Goal: Task Accomplishment & Management: Manage account settings

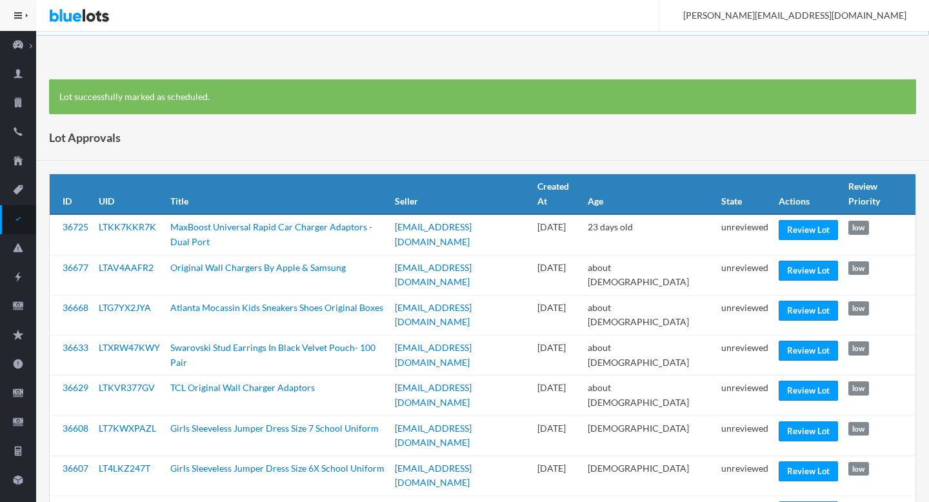
click at [439, 142] on div "Lot Approvals" at bounding box center [482, 138] width 893 height 46
click at [19, 217] on icon "checkmark" at bounding box center [18, 219] width 36 height 12
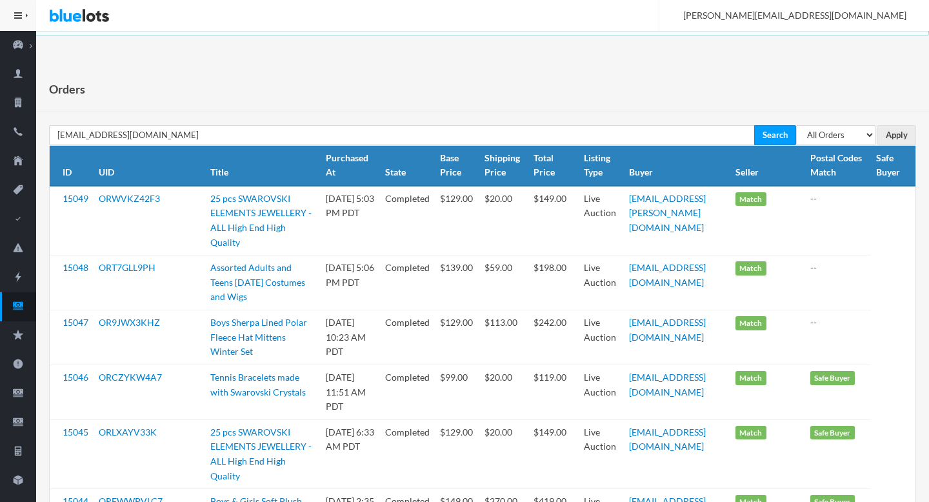
type input "cbarusya@gmail.com"
click at [754, 125] on input "Search" at bounding box center [775, 135] width 42 height 20
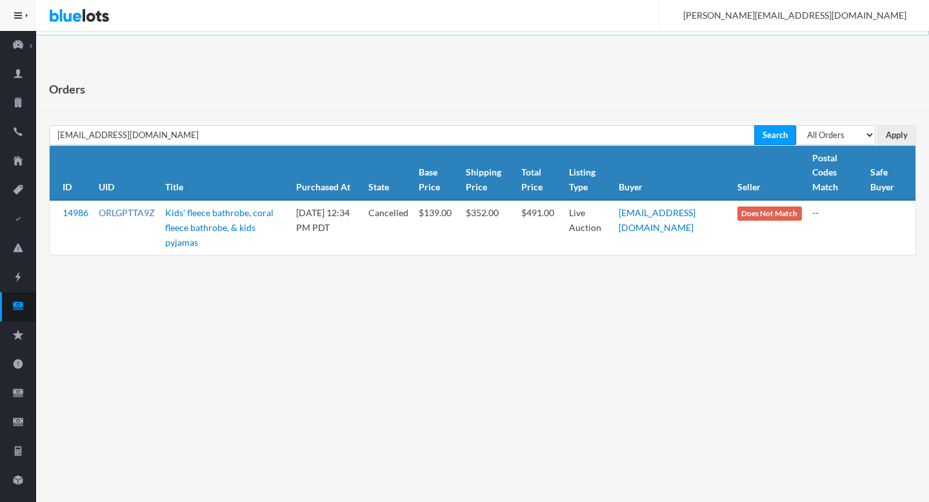
click at [124, 216] on link "ORLGPTTA9Z" at bounding box center [127, 212] width 56 height 11
click at [680, 215] on link "cbarusya@gmail.com" at bounding box center [657, 220] width 77 height 26
click at [126, 208] on link "ORLGPTTA9Z" at bounding box center [127, 212] width 56 height 11
click at [829, 146] on th "Postal Codes Match" at bounding box center [836, 173] width 59 height 55
click at [836, 135] on select "All Orders Pending Completed Under review Cancelled" at bounding box center [835, 135] width 79 height 20
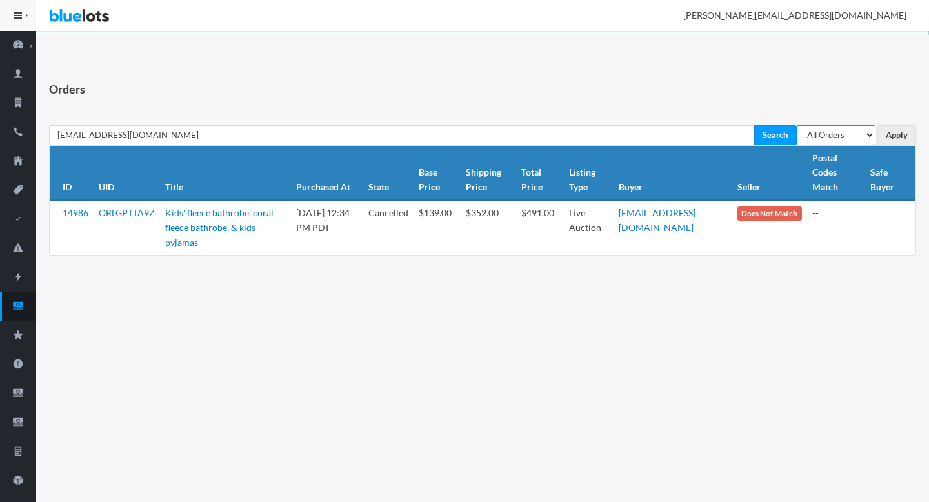
select select "pending"
click at [796, 125] on select "All Orders Pending Completed Under review Cancelled" at bounding box center [835, 135] width 79 height 20
click at [893, 137] on input "Apply" at bounding box center [896, 135] width 39 height 20
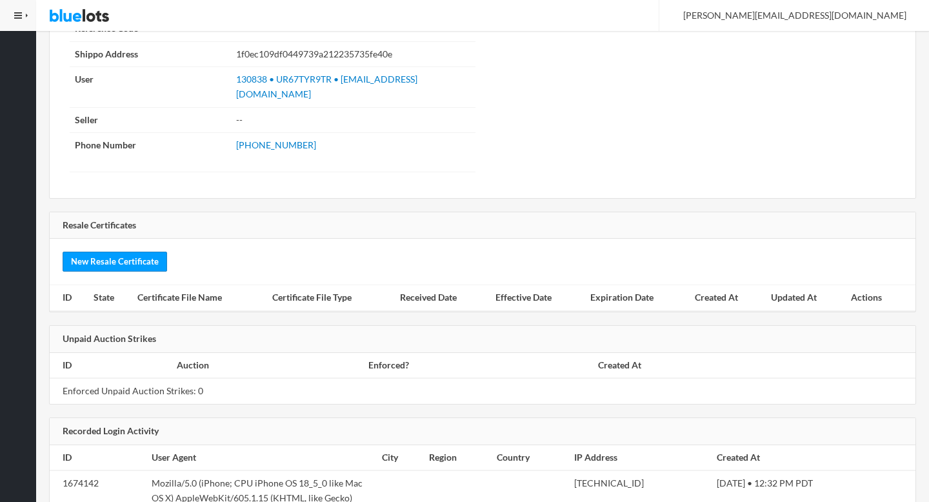
scroll to position [1524, 0]
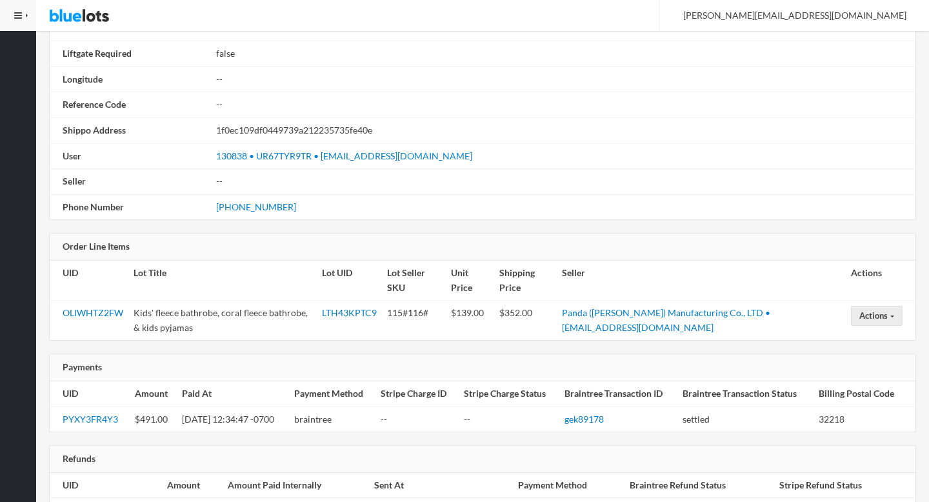
scroll to position [847, 0]
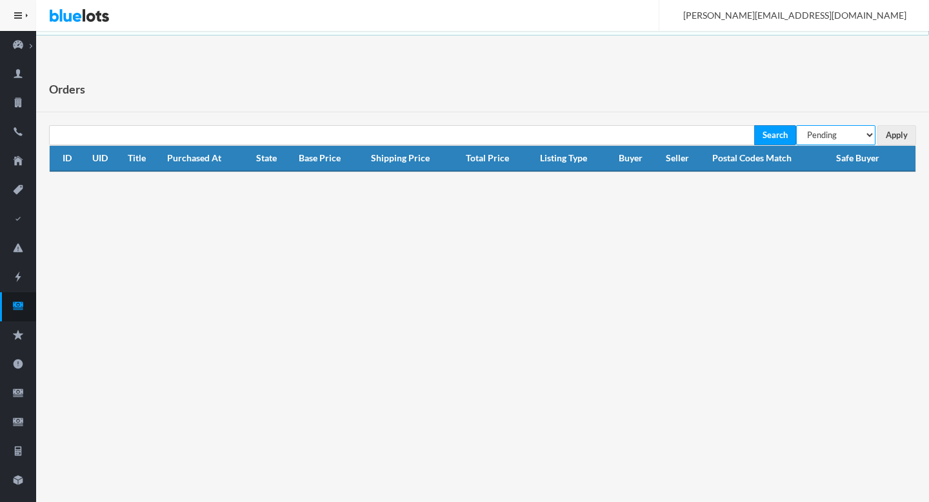
click at [855, 135] on select "All Orders Pending Completed Under review Cancelled" at bounding box center [835, 135] width 79 height 20
select select "under_review"
click at [796, 125] on select "All Orders Pending Completed Under review Cancelled" at bounding box center [835, 135] width 79 height 20
click at [903, 134] on input "Apply" at bounding box center [896, 135] width 39 height 20
click at [13, 312] on ion-icon "cash" at bounding box center [18, 307] width 36 height 14
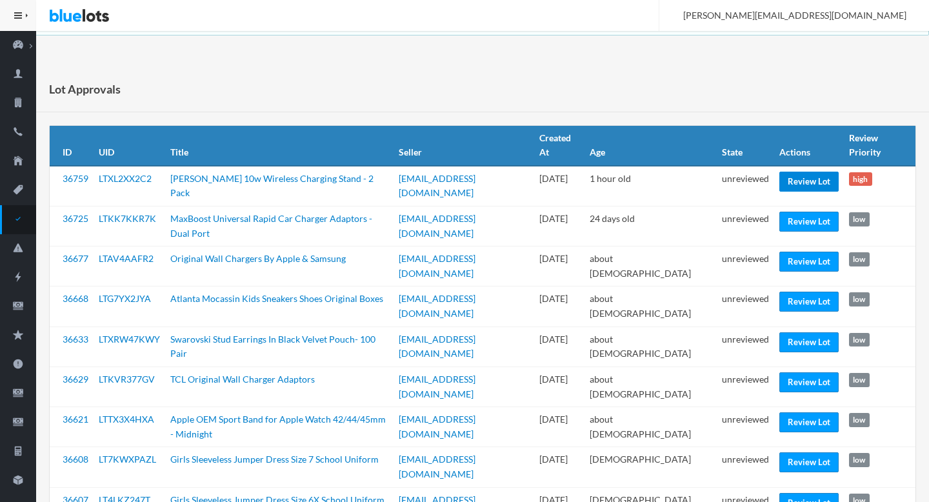
click at [798, 174] on link "Review Lot" at bounding box center [808, 182] width 59 height 20
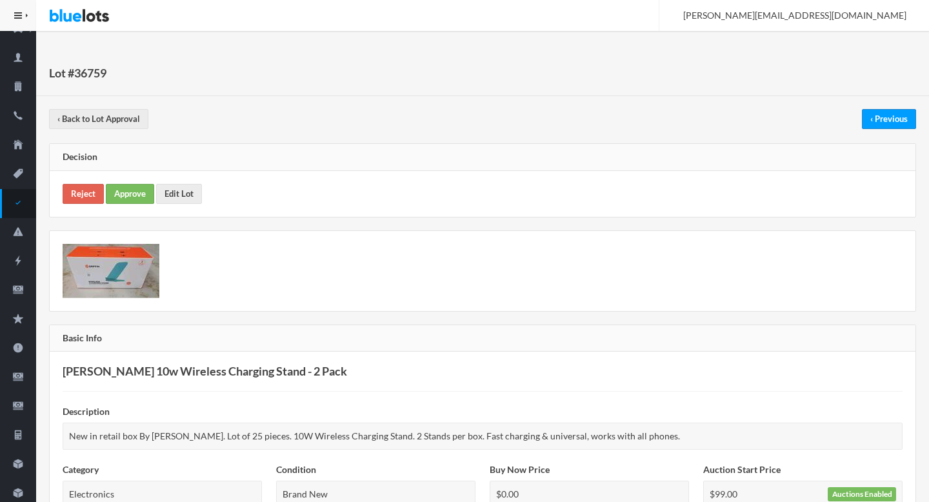
scroll to position [21, 0]
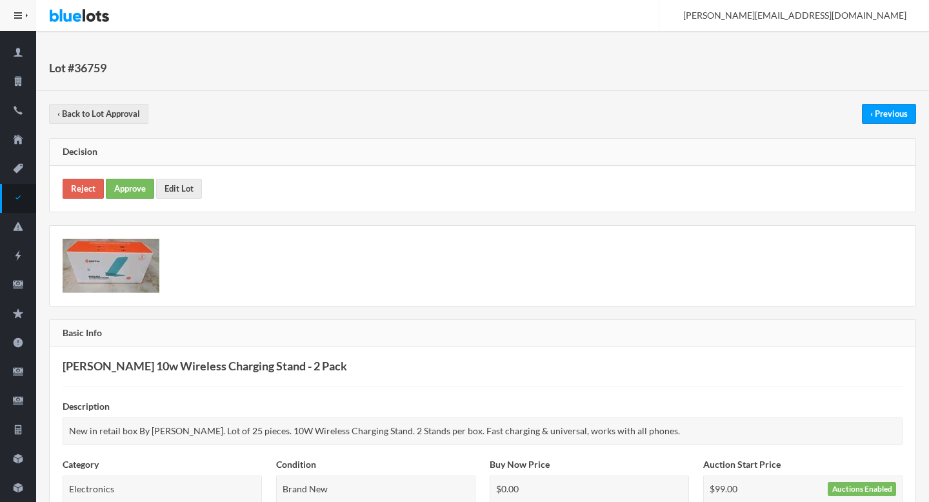
click at [97, 283] on img at bounding box center [111, 266] width 97 height 54
click at [168, 186] on link "Edit Lot" at bounding box center [179, 189] width 46 height 20
click at [127, 186] on link "Approve" at bounding box center [130, 189] width 48 height 20
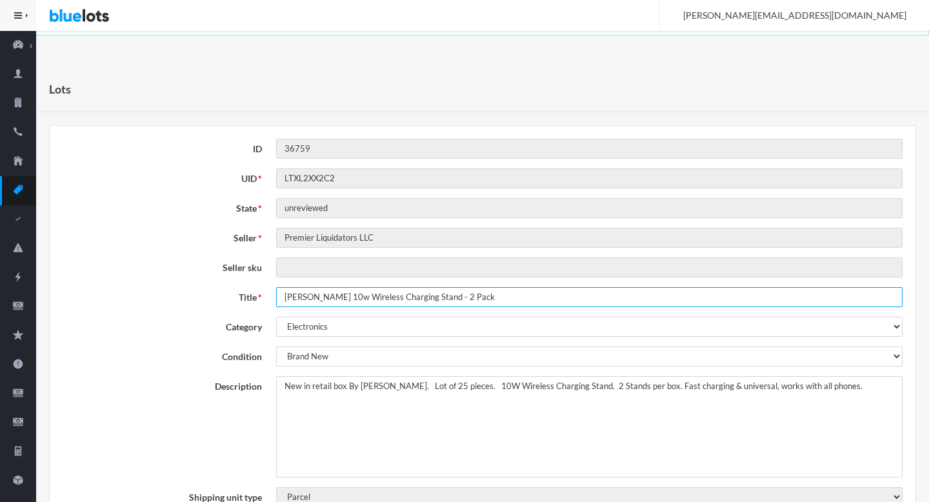
click at [310, 299] on input "[PERSON_NAME] 10w Wireless Charging Stand - 2 Pack" at bounding box center [589, 297] width 626 height 20
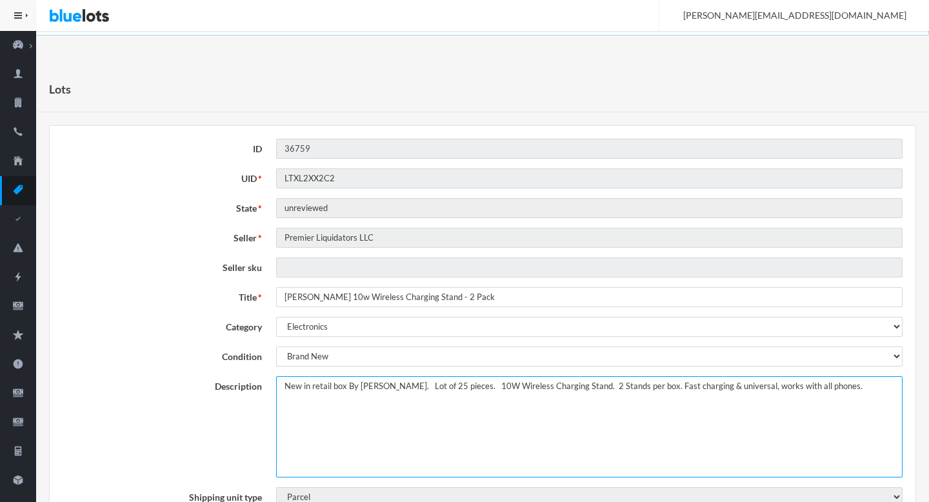
click at [283, 386] on textarea "New in retail box By [PERSON_NAME]. Lot of 25 pieces. 10W Wireless Charging Sta…" at bounding box center [589, 426] width 626 height 101
type textarea "This lot includes New in retail box By [PERSON_NAME]. Lot of 25 pieces. 10W Wir…"
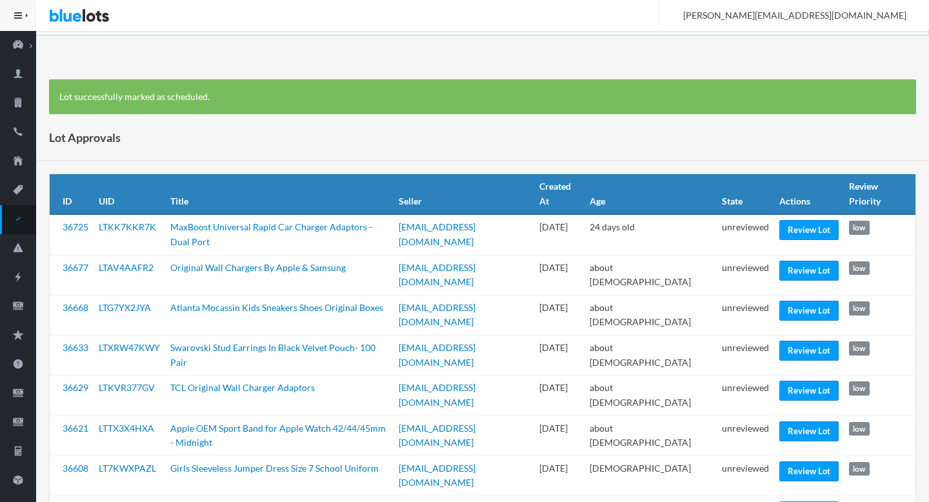
click at [735, 144] on div "Lot Approvals" at bounding box center [482, 138] width 893 height 46
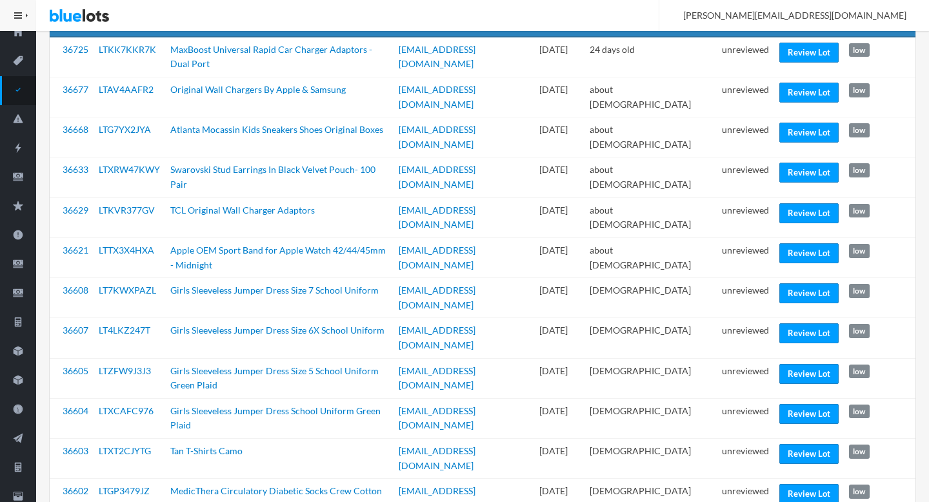
scroll to position [128, 0]
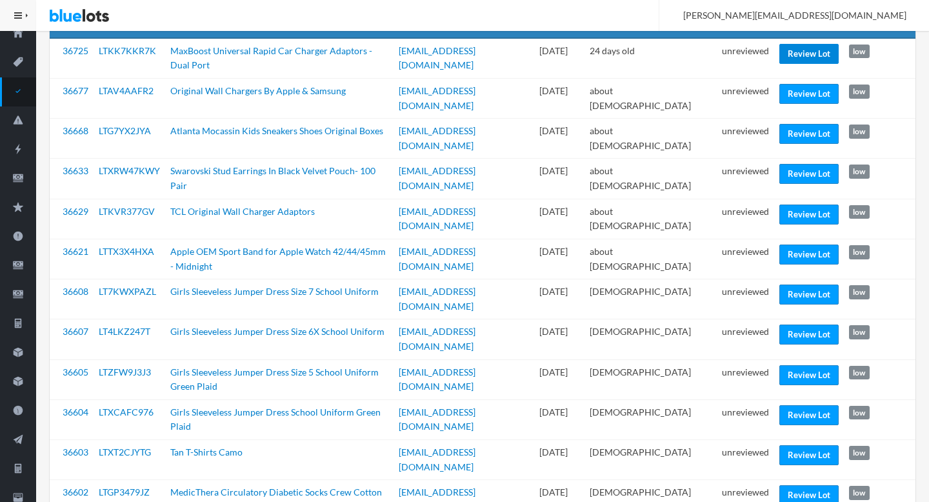
click at [804, 50] on link "Review Lot" at bounding box center [808, 54] width 59 height 20
click at [788, 88] on link "Review Lot" at bounding box center [808, 94] width 59 height 20
click at [795, 135] on link "Review Lot" at bounding box center [808, 134] width 59 height 20
click at [802, 180] on link "Review Lot" at bounding box center [808, 174] width 59 height 20
click at [791, 255] on link "Review Lot" at bounding box center [808, 254] width 59 height 20
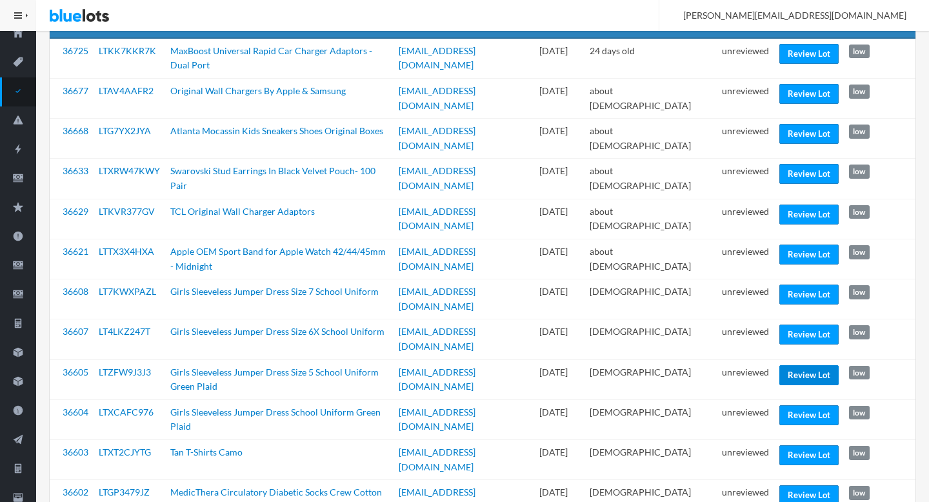
click at [795, 365] on link "Review Lot" at bounding box center [808, 375] width 59 height 20
click at [791, 405] on link "Review Lot" at bounding box center [808, 415] width 59 height 20
click at [804, 445] on link "Review Lot" at bounding box center [808, 455] width 59 height 20
click at [800, 485] on link "Review Lot" at bounding box center [808, 495] width 59 height 20
click at [744, 480] on td "unreviewed" at bounding box center [745, 500] width 57 height 40
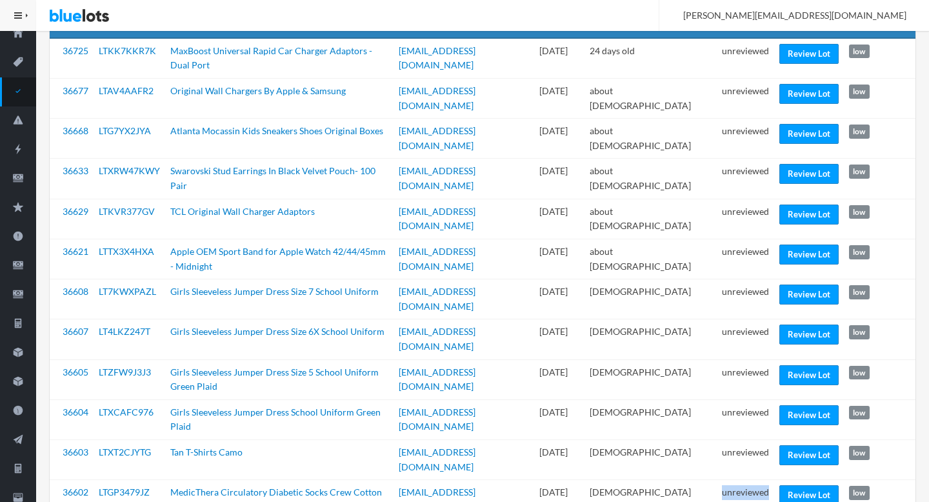
click at [744, 480] on td "unreviewed" at bounding box center [745, 500] width 57 height 40
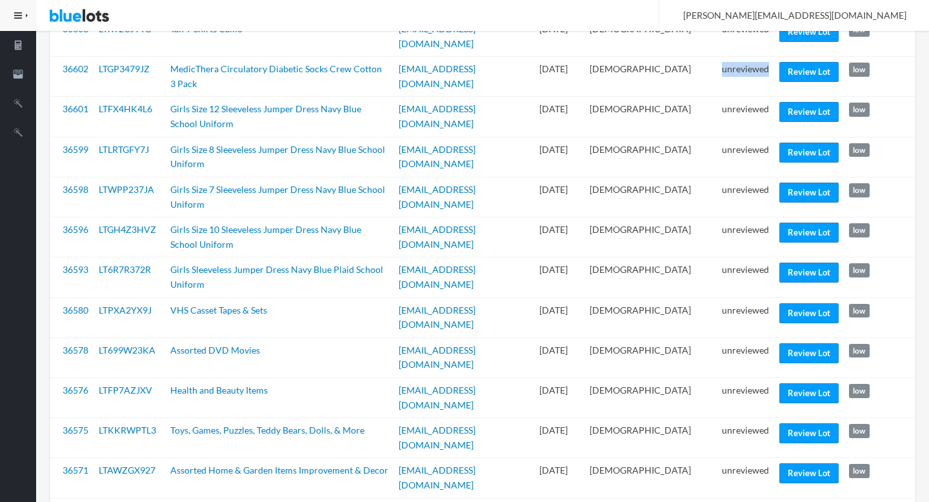
scroll to position [546, 0]
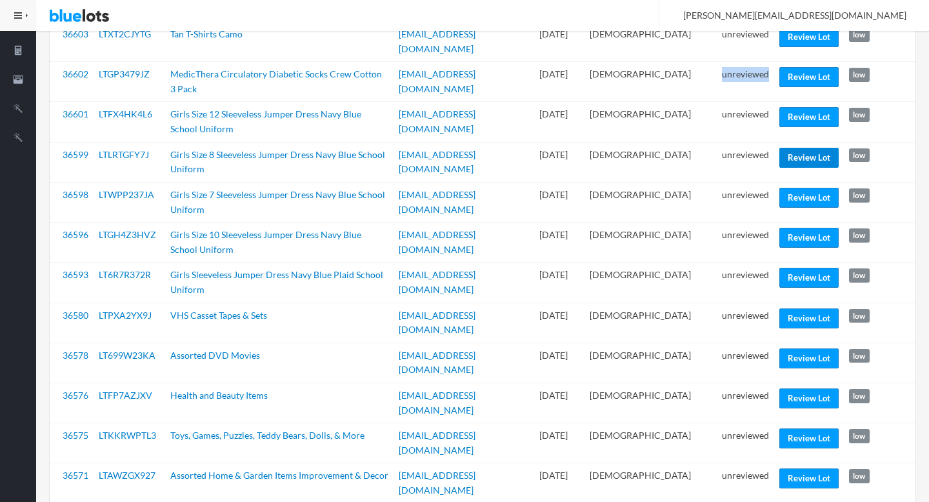
click at [811, 148] on link "Review Lot" at bounding box center [808, 158] width 59 height 20
click at [804, 188] on link "Review Lot" at bounding box center [808, 198] width 59 height 20
click at [808, 348] on link "Review Lot" at bounding box center [808, 358] width 59 height 20
click at [806, 468] on link "Review Lot" at bounding box center [808, 478] width 59 height 20
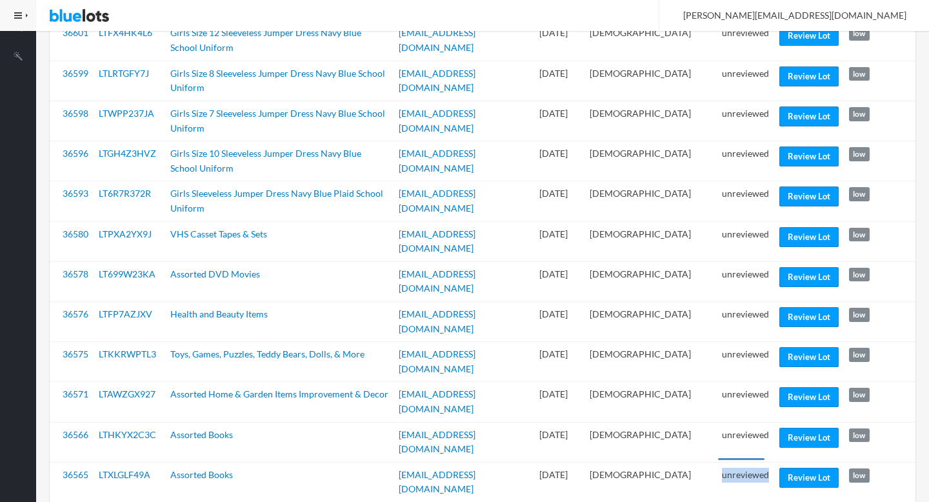
scroll to position [910, 0]
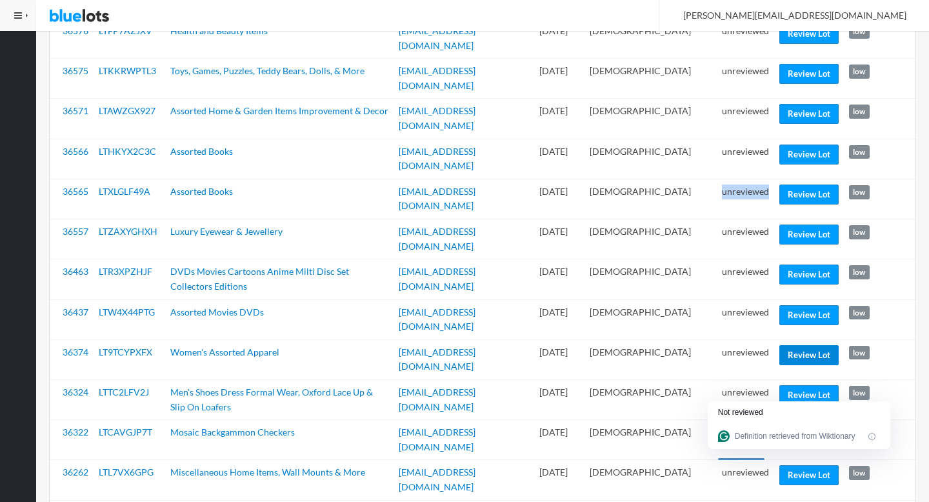
click at [806, 345] on link "Review Lot" at bounding box center [808, 355] width 59 height 20
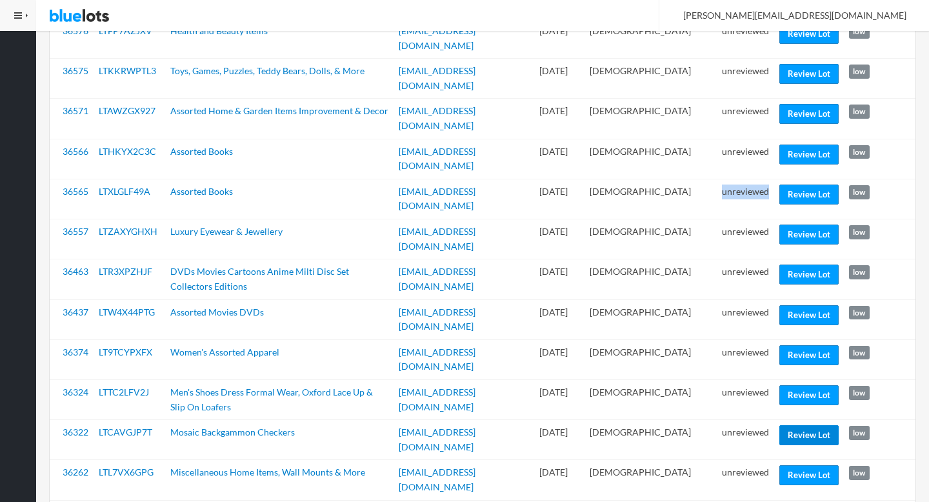
click at [807, 425] on link "Review Lot" at bounding box center [808, 435] width 59 height 20
click at [802, 465] on link "Review Lot" at bounding box center [808, 475] width 59 height 20
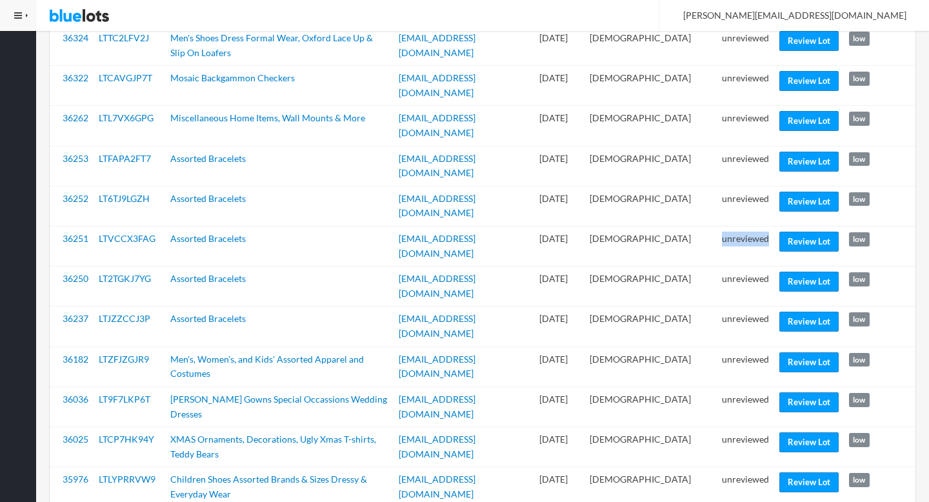
scroll to position [1266, 0]
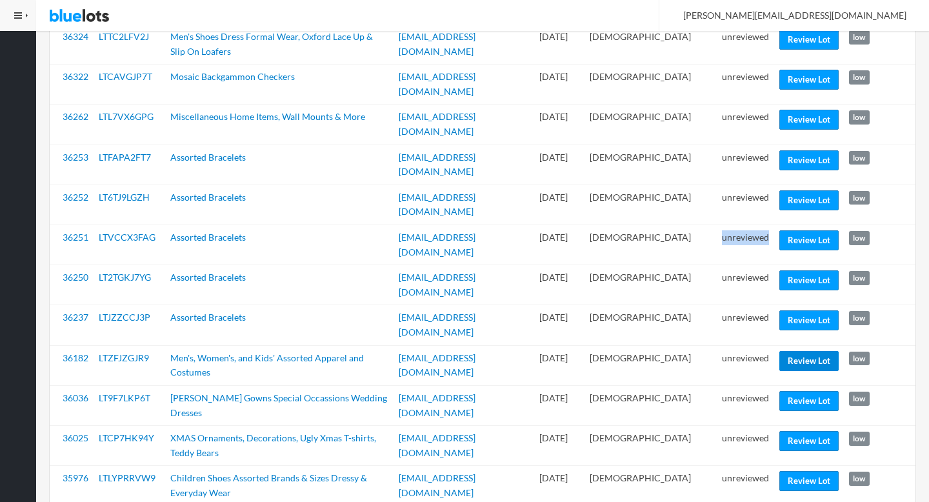
click at [797, 351] on link "Review Lot" at bounding box center [808, 361] width 59 height 20
click at [811, 431] on link "Review Lot" at bounding box center [808, 441] width 59 height 20
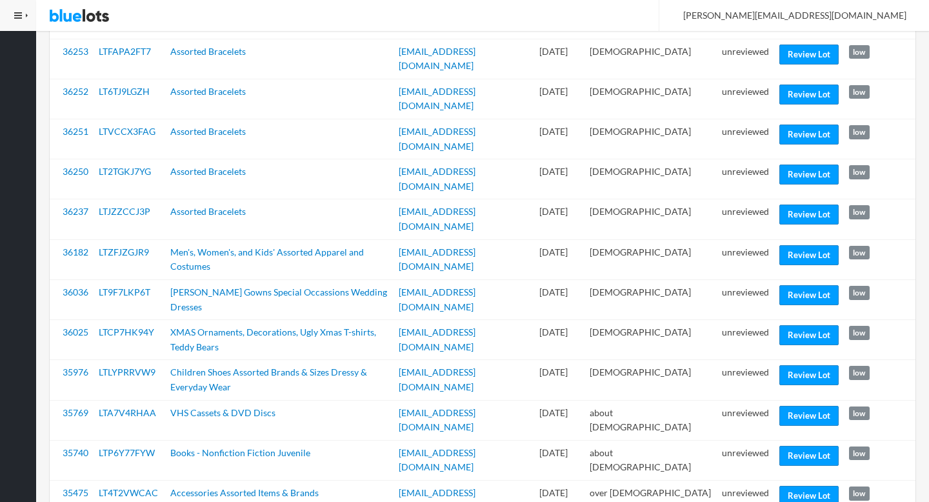
scroll to position [1467, 0]
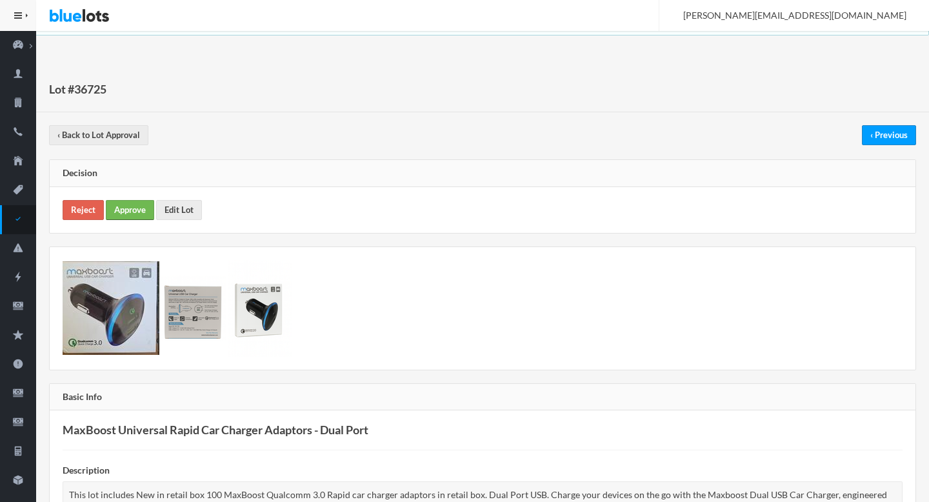
click at [134, 210] on link "Approve" at bounding box center [130, 210] width 48 height 20
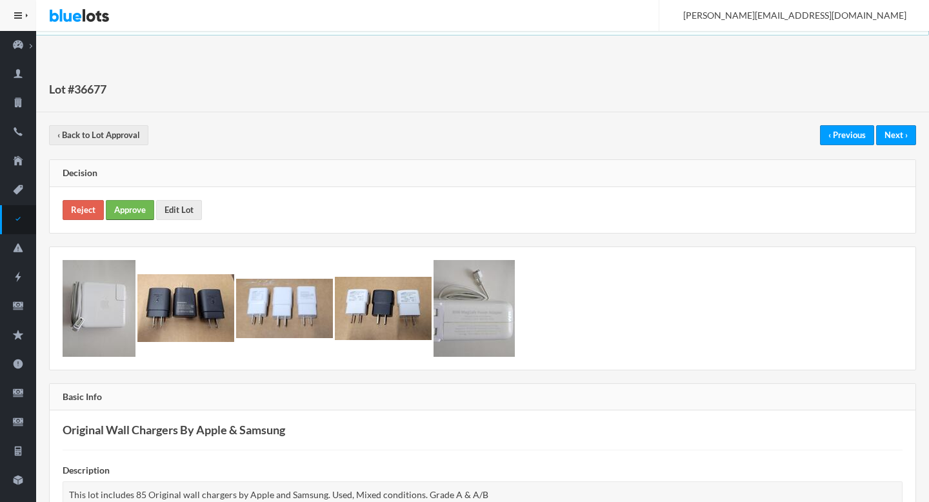
click at [134, 215] on link "Approve" at bounding box center [130, 210] width 48 height 20
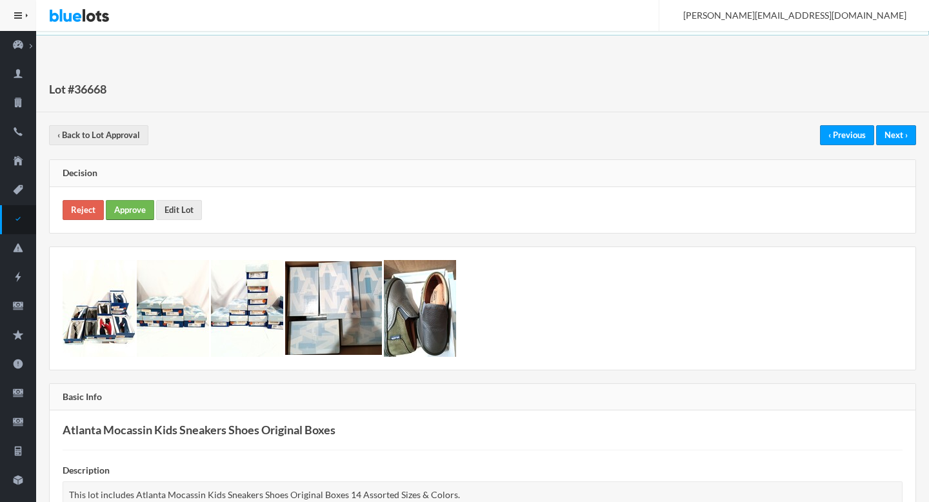
click at [138, 204] on link "Approve" at bounding box center [130, 210] width 48 height 20
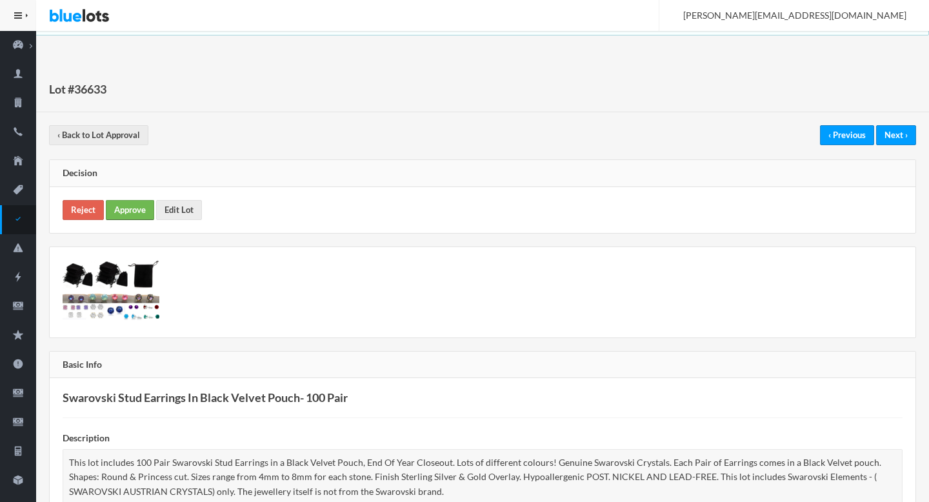
click at [135, 212] on link "Approve" at bounding box center [130, 210] width 48 height 20
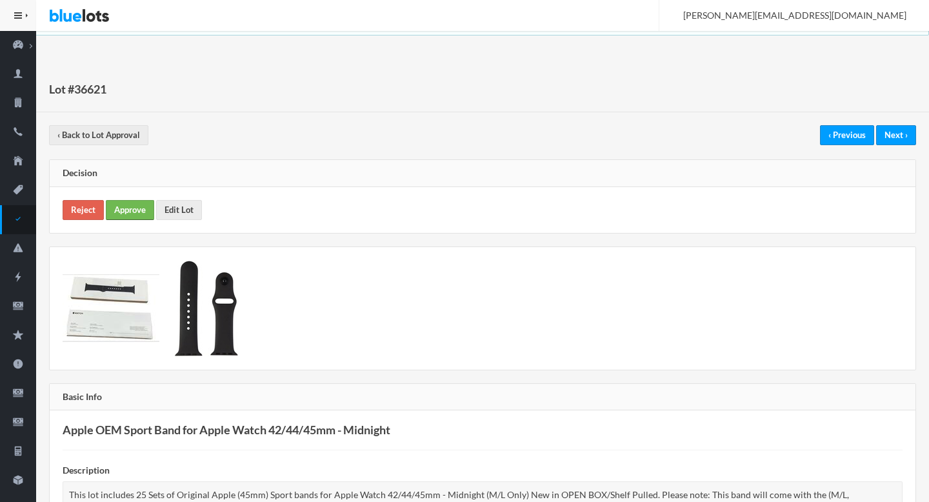
click at [121, 205] on link "Approve" at bounding box center [130, 210] width 48 height 20
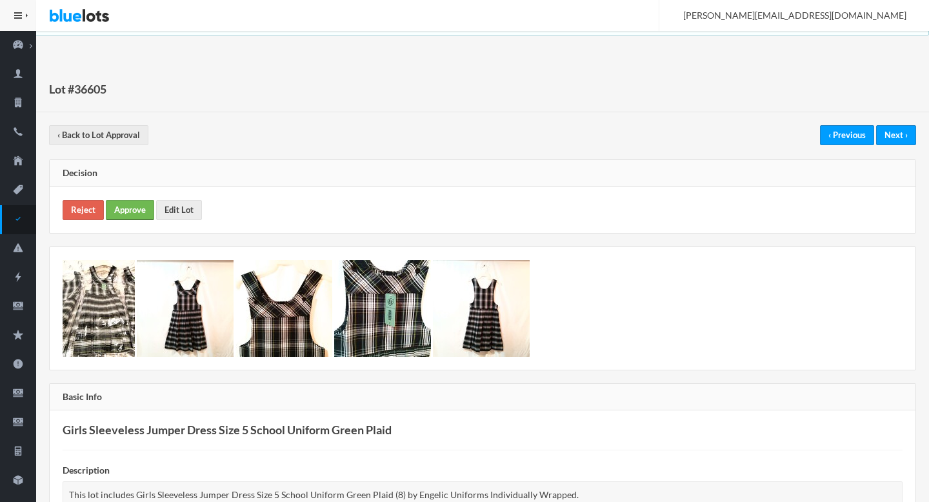
click at [130, 207] on link "Approve" at bounding box center [130, 210] width 48 height 20
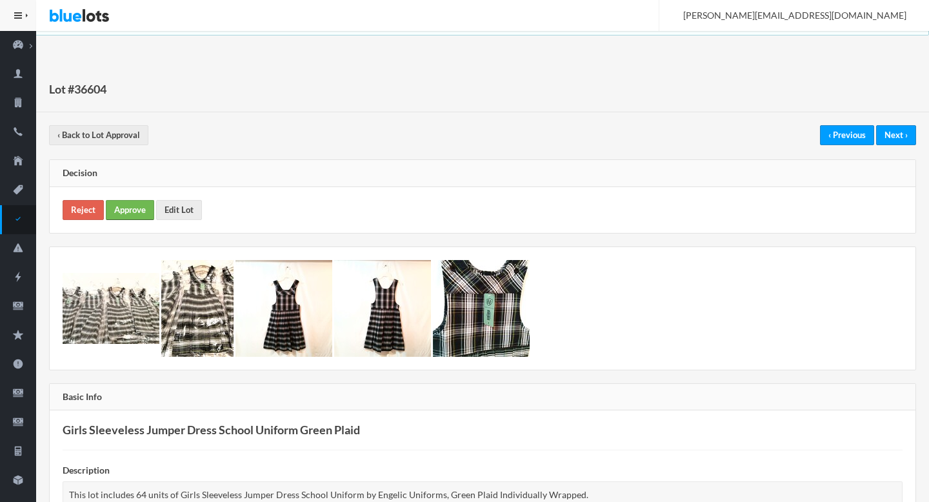
click at [133, 210] on link "Approve" at bounding box center [130, 210] width 48 height 20
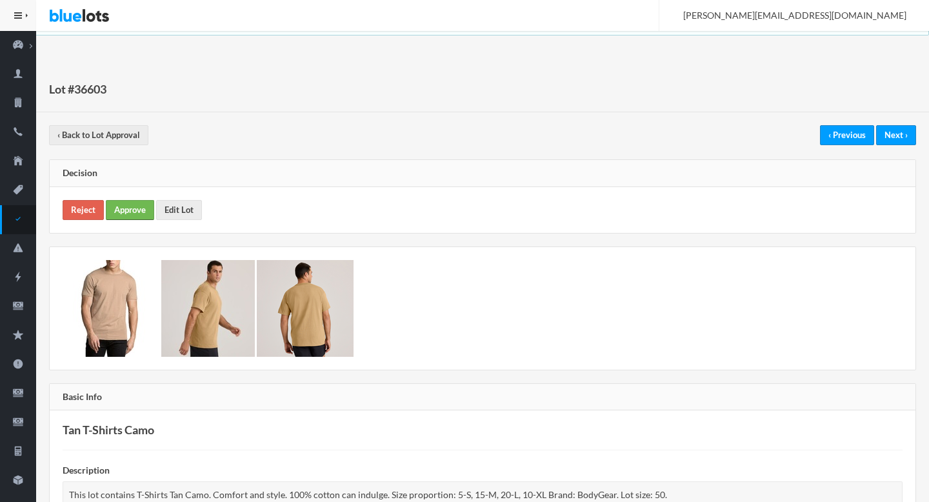
click at [129, 208] on link "Approve" at bounding box center [130, 210] width 48 height 20
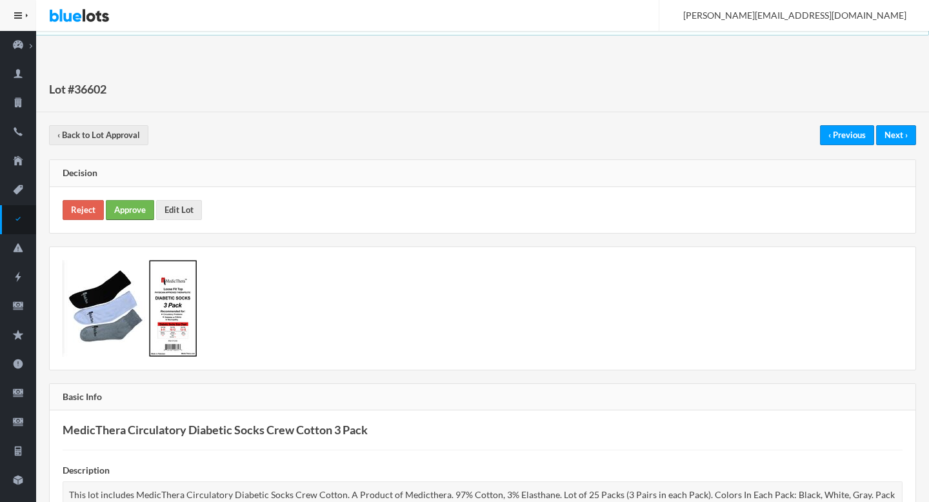
click at [132, 205] on link "Approve" at bounding box center [130, 210] width 48 height 20
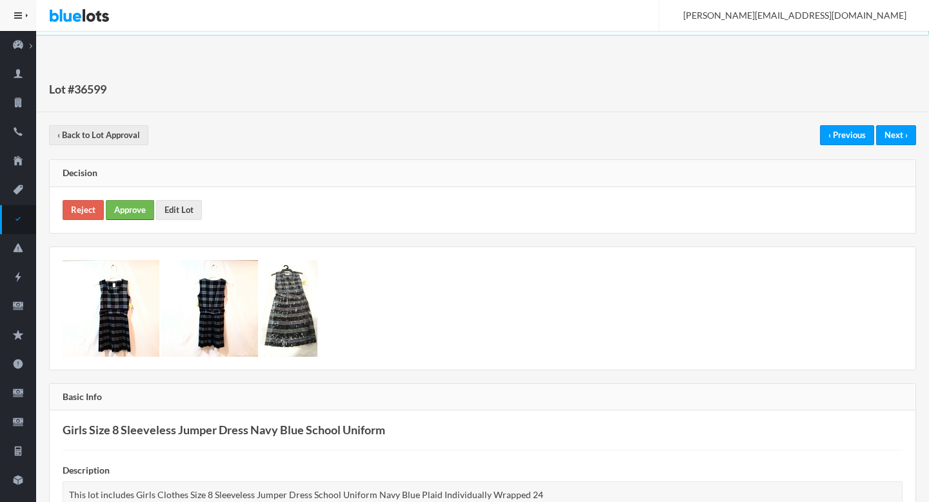
click at [135, 206] on link "Approve" at bounding box center [130, 210] width 48 height 20
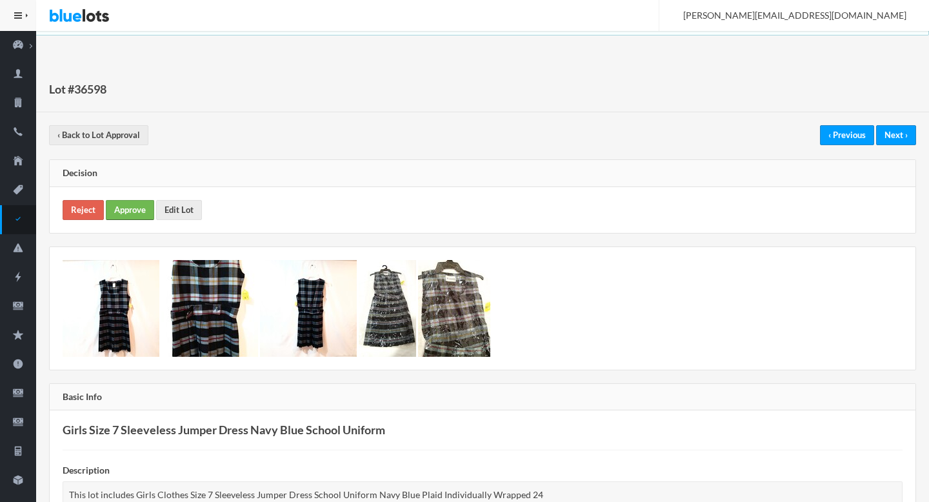
click at [131, 214] on link "Approve" at bounding box center [130, 210] width 48 height 20
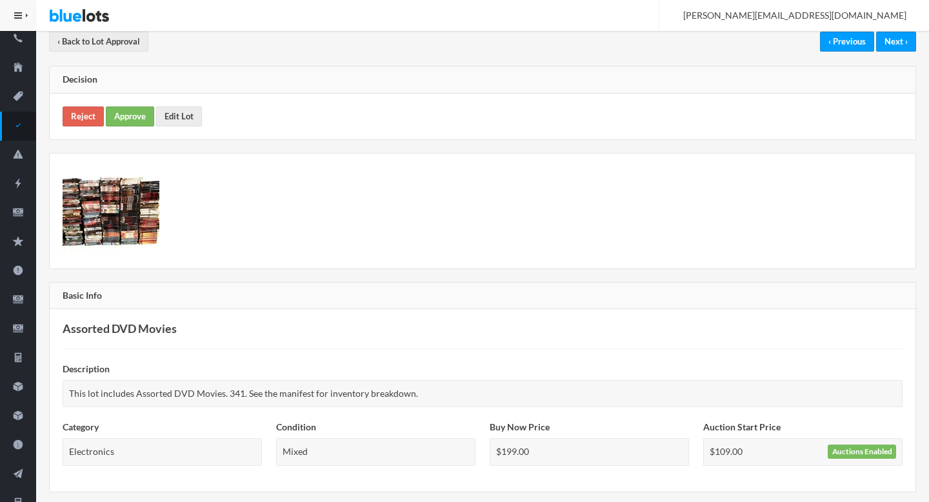
scroll to position [66, 0]
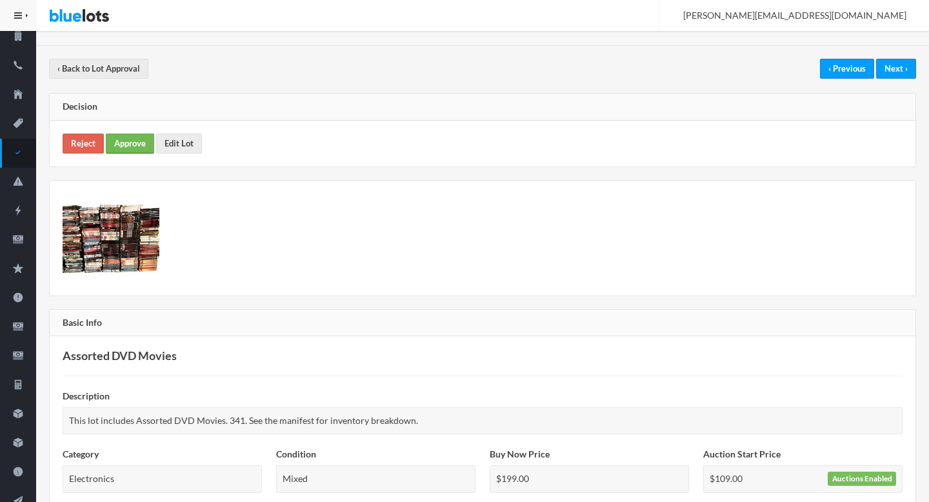
click at [130, 139] on link "Approve" at bounding box center [130, 144] width 48 height 20
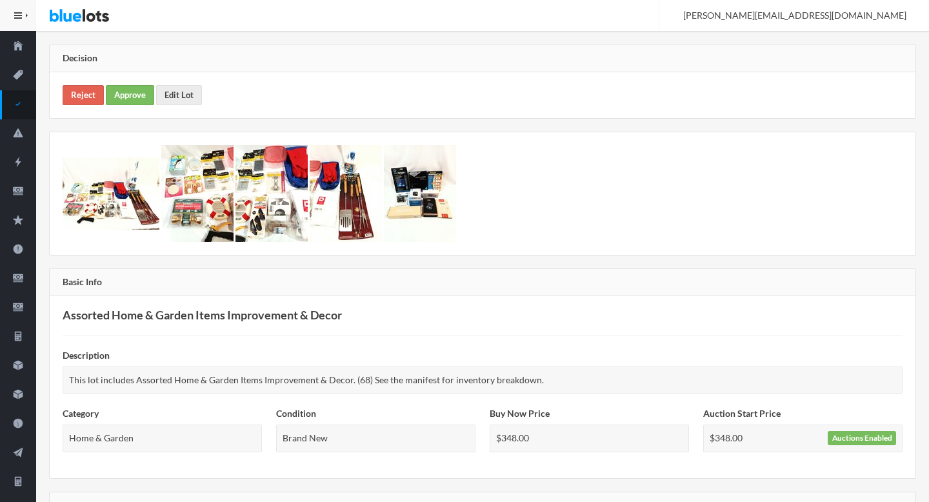
scroll to position [523, 0]
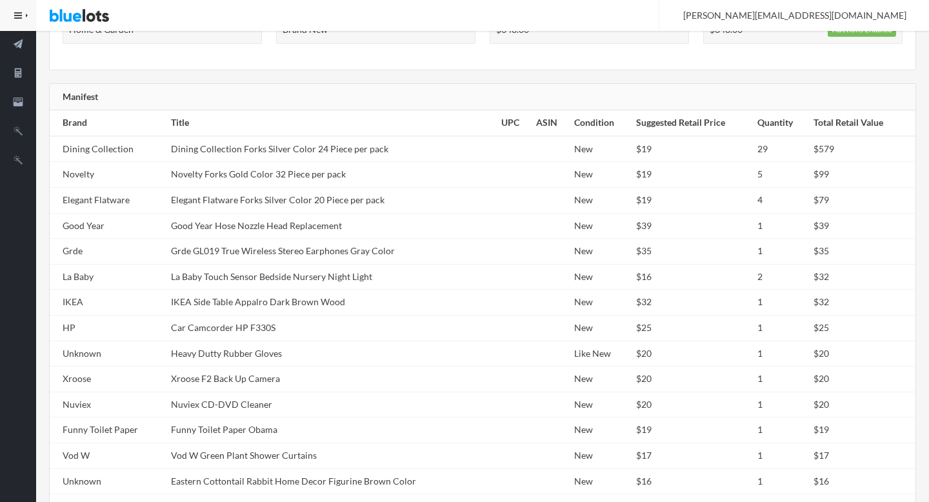
click at [316, 215] on td "Good Year Hose Nozzle Head Replacement" at bounding box center [331, 226] width 330 height 26
click at [315, 214] on td "Good Year Hose Nozzle Head Replacement" at bounding box center [331, 226] width 330 height 26
click at [315, 281] on td "La Baby Touch Sensor Bedside Nursery Night Light" at bounding box center [331, 277] width 330 height 26
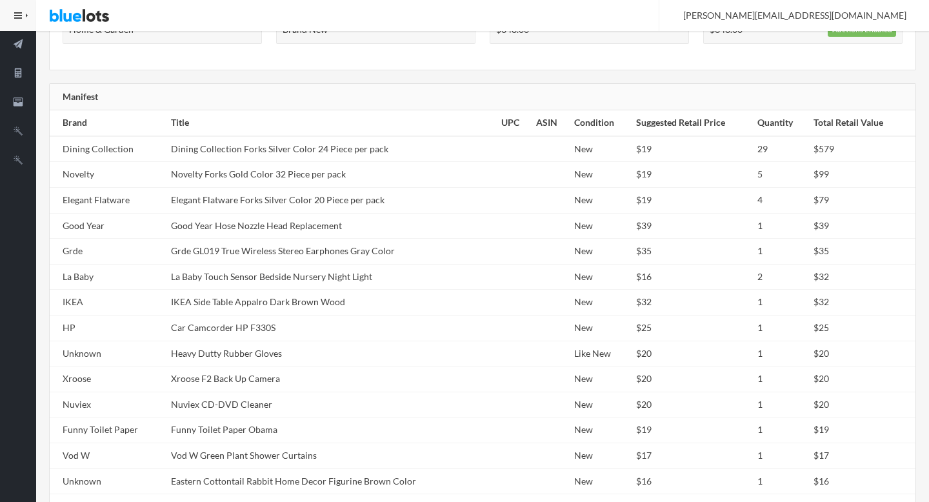
click at [315, 281] on td "La Baby Touch Sensor Bedside Nursery Night Light" at bounding box center [331, 277] width 330 height 26
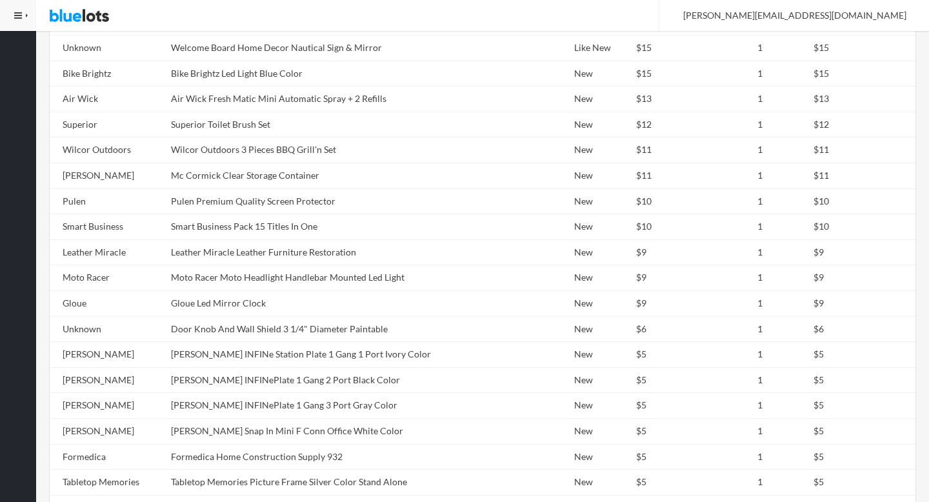
scroll to position [1196, 0]
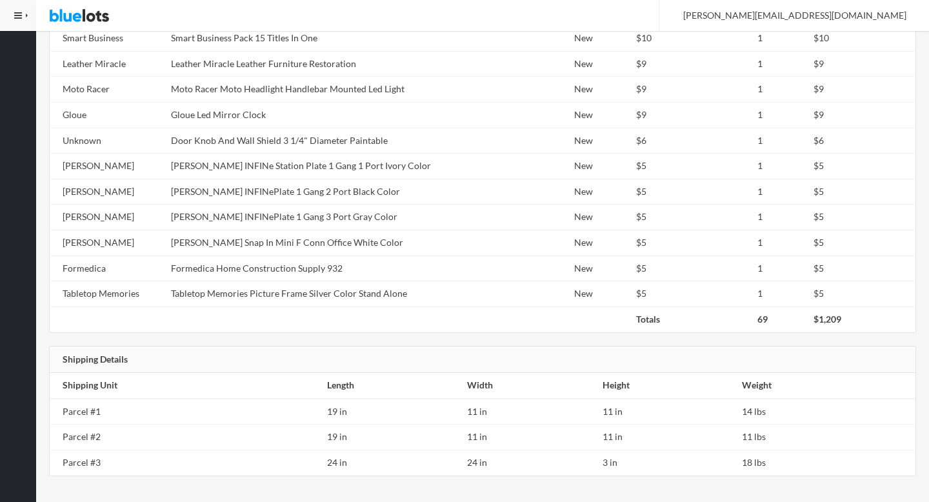
click at [315, 283] on td "Tabletop Memories Picture Frame Silver Color Stand Alone" at bounding box center [331, 294] width 330 height 26
click at [315, 281] on td "Tabletop Memories Picture Frame Silver Color Stand Alone" at bounding box center [331, 294] width 330 height 26
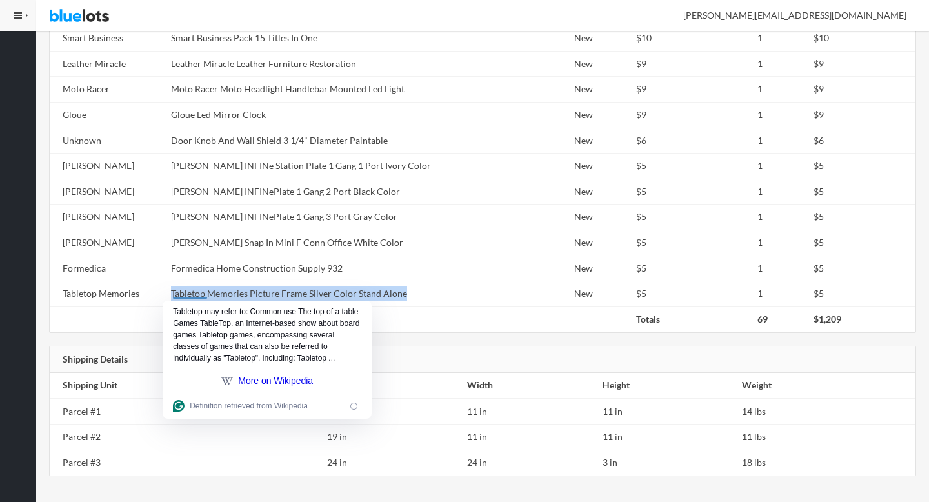
copy tr "Tabletop Memories Picture Frame Silver Color Stand Alone"
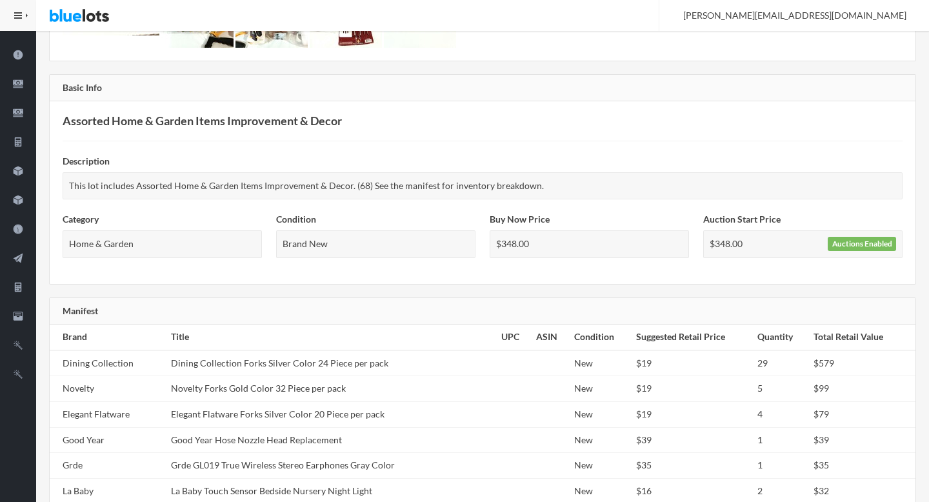
scroll to position [0, 0]
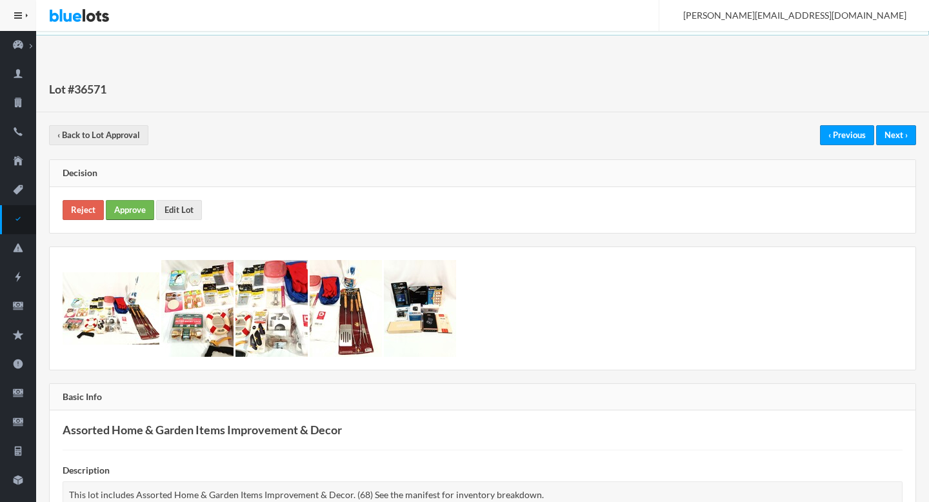
click at [135, 208] on link "Approve" at bounding box center [130, 210] width 48 height 20
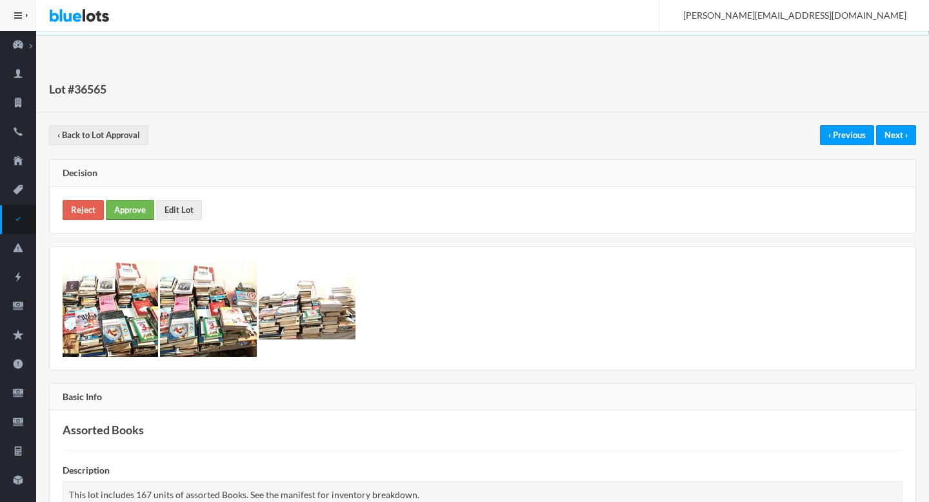
click at [118, 210] on link "Approve" at bounding box center [130, 210] width 48 height 20
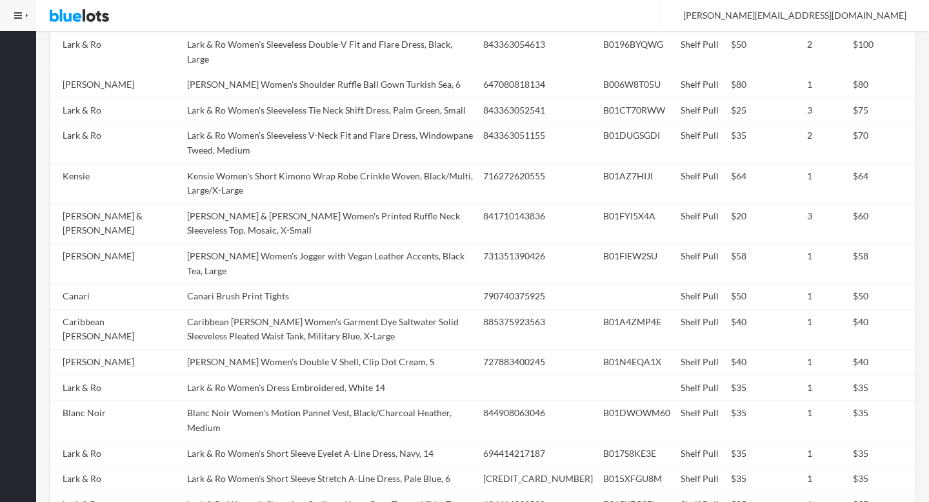
scroll to position [1221, 0]
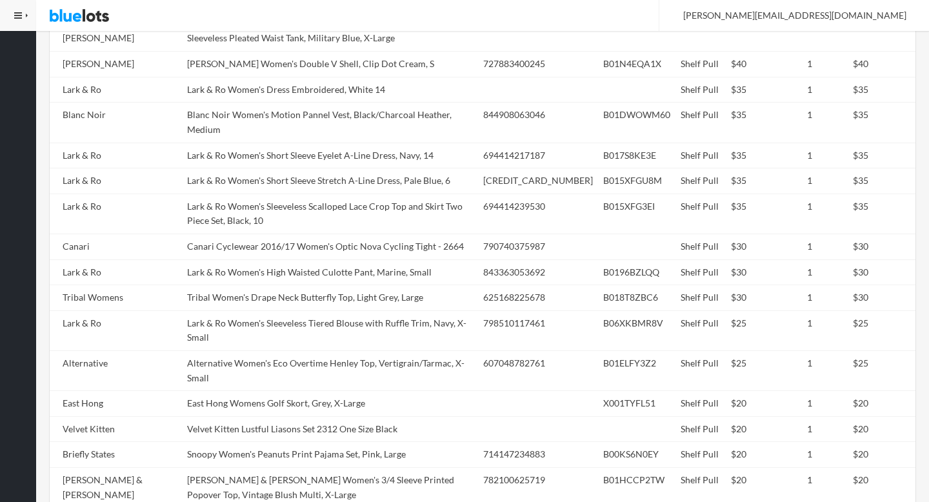
click at [311, 285] on td "Tribal Women's Drape Neck Butterfly Top, Light Grey, Large" at bounding box center [330, 298] width 296 height 26
copy tr "Tribal Women's Drape Neck Butterfly Top, Light Grey, Large"
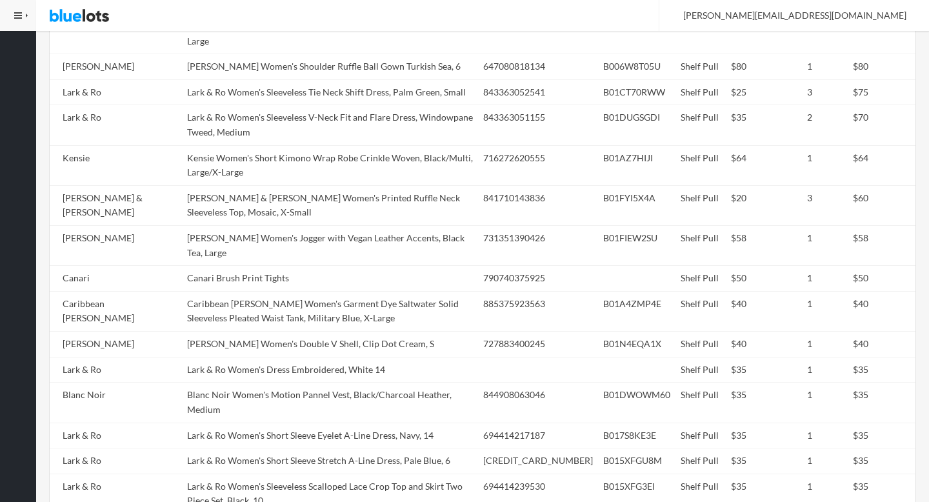
click at [311, 185] on td "James & Erin Women's Printed Ruffle Neck Sleeveless Top, Mosaic, X-Small" at bounding box center [330, 205] width 296 height 40
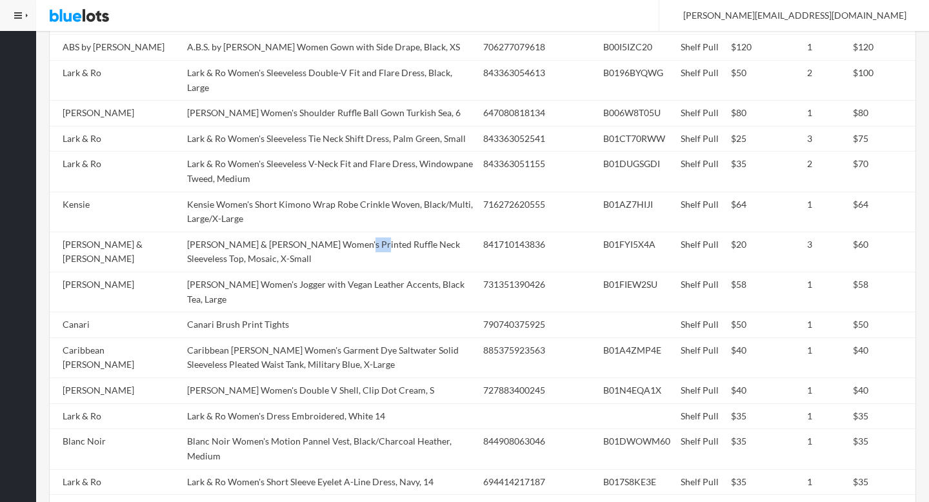
click at [311, 232] on td "James & Erin Women's Printed Ruffle Neck Sleeveless Top, Mosaic, X-Small" at bounding box center [330, 252] width 296 height 40
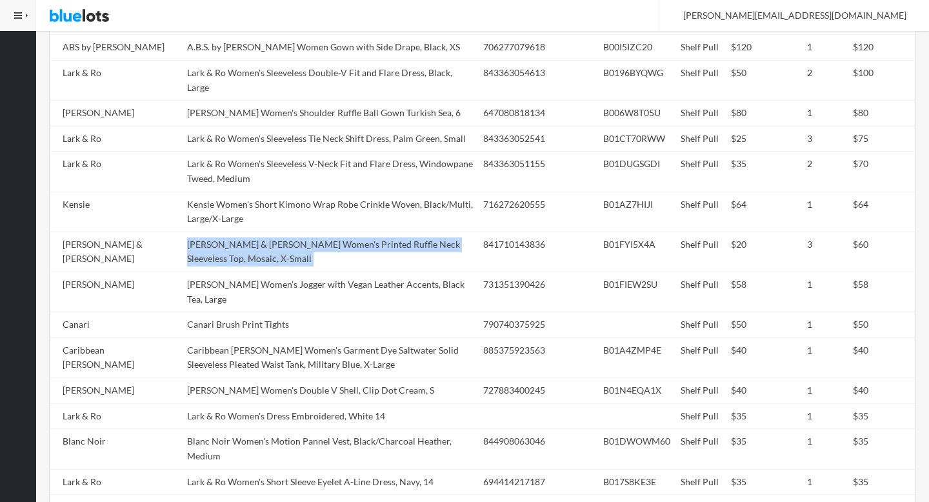
click at [311, 232] on td "[PERSON_NAME] & [PERSON_NAME] Women's Printed Ruffle Neck Sleeveless Top, Mosai…" at bounding box center [330, 252] width 296 height 40
copy tr "[PERSON_NAME] & [PERSON_NAME] Women's Printed Ruffle Neck Sleeveless Top, Mosai…"
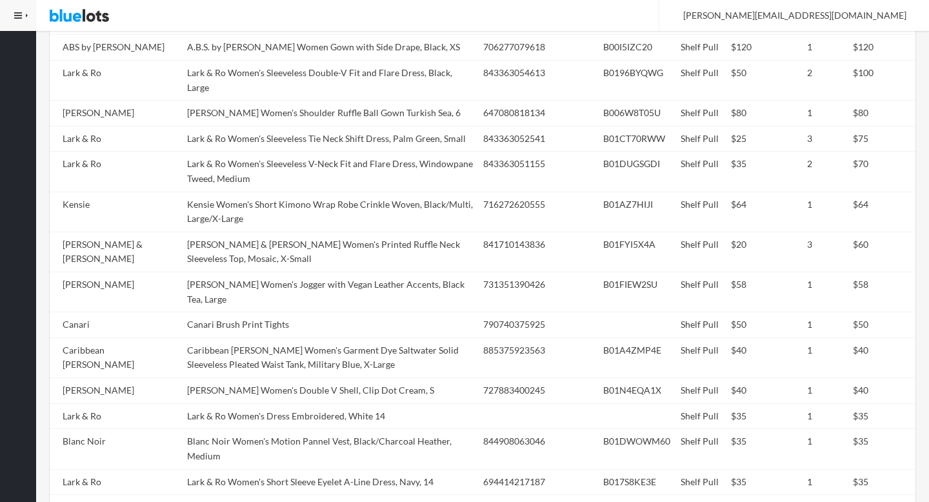
click at [311, 232] on td "[PERSON_NAME] & [PERSON_NAME] Women's Printed Ruffle Neck Sleeveless Top, Mosai…" at bounding box center [330, 252] width 296 height 40
click at [311, 232] on td "James & Erin Women's Printed Ruffle Neck Sleeveless Top, Mosaic, X-Small" at bounding box center [330, 252] width 296 height 40
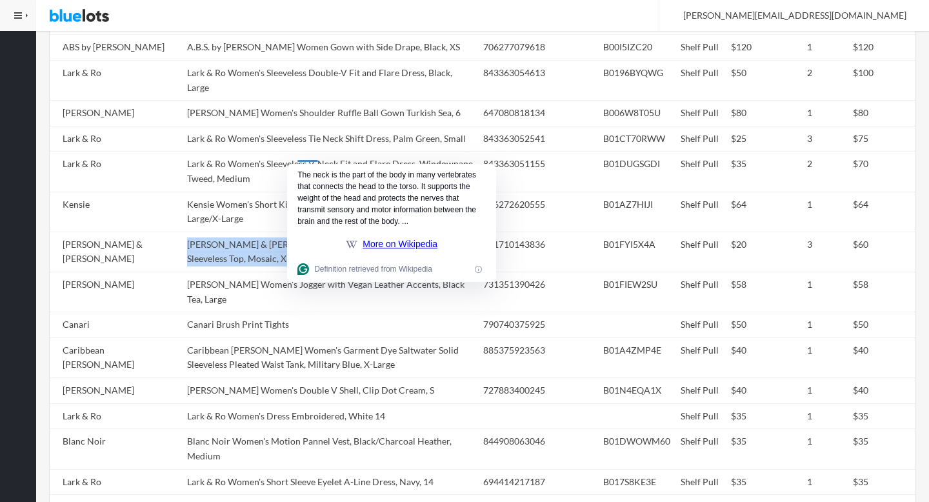
copy tr "James & Erin Women's Printed Ruffle Neck Sleeveless Top, Mosaic, X-Small"
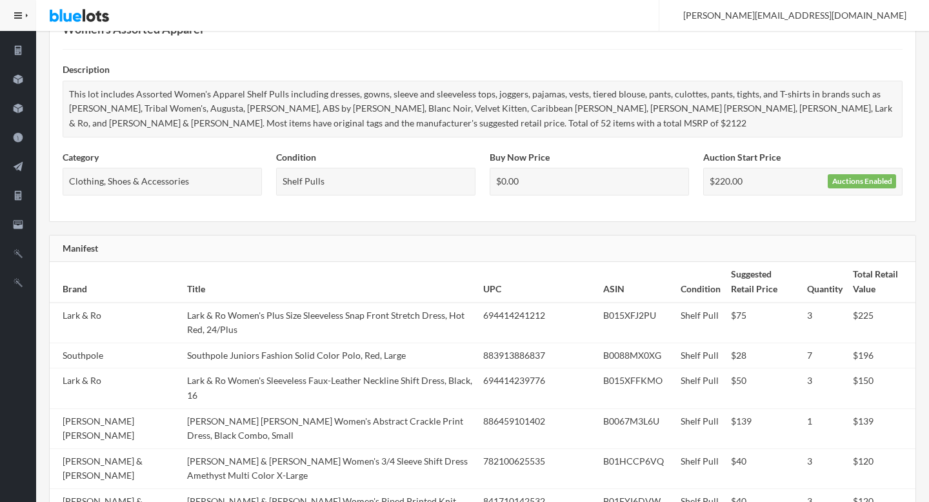
scroll to position [0, 0]
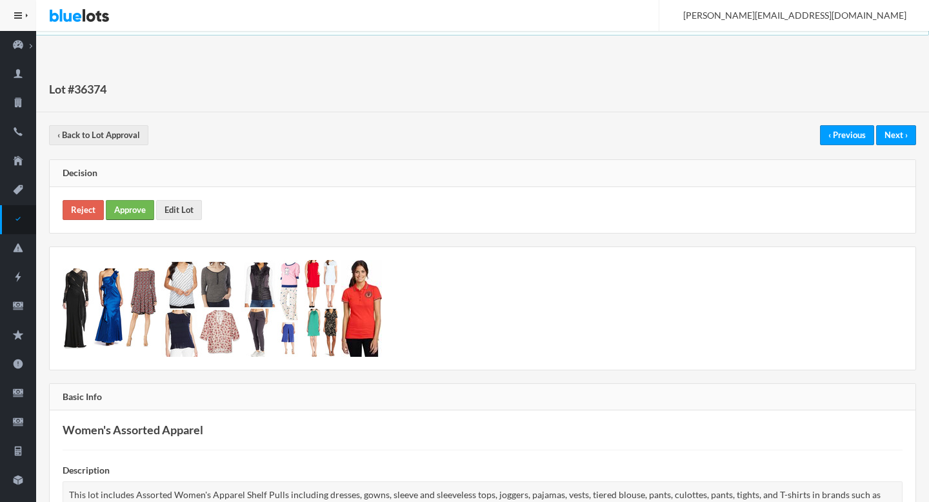
click at [130, 212] on link "Approve" at bounding box center [130, 210] width 48 height 20
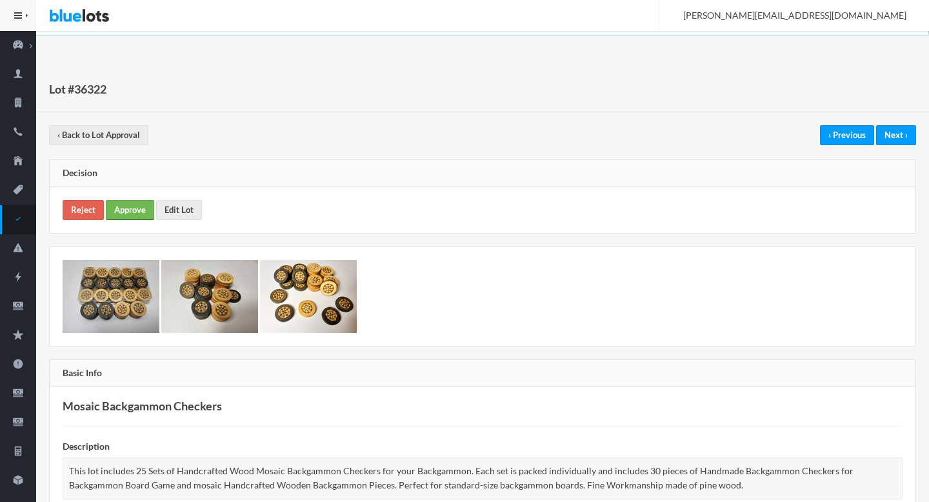
click at [131, 214] on link "Approve" at bounding box center [130, 210] width 48 height 20
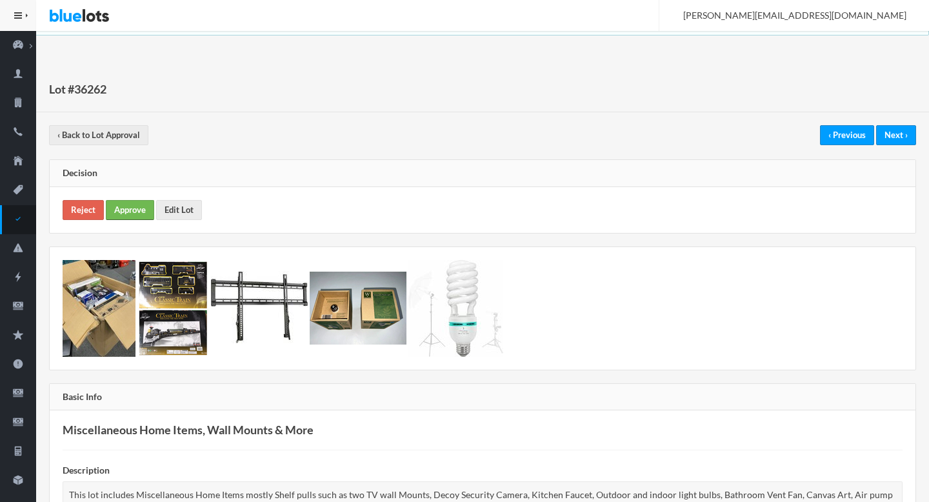
click at [129, 210] on link "Approve" at bounding box center [130, 210] width 48 height 20
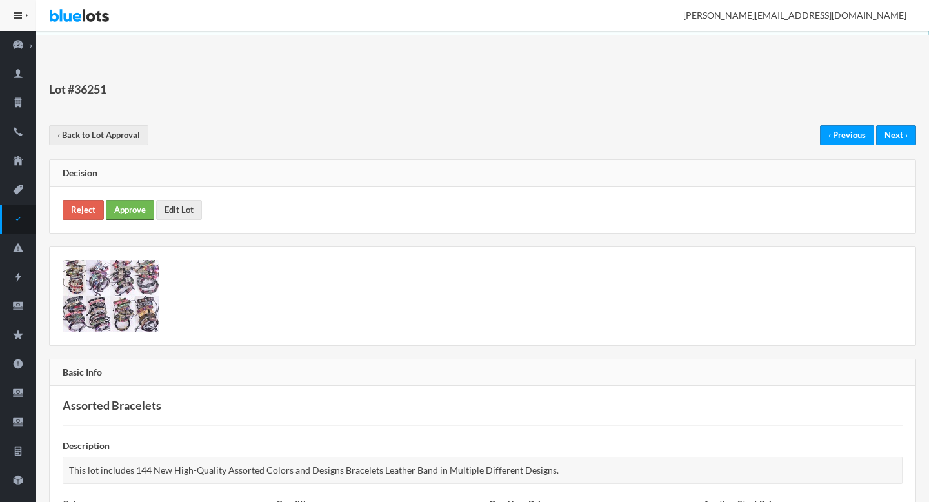
click at [136, 208] on link "Approve" at bounding box center [130, 210] width 48 height 20
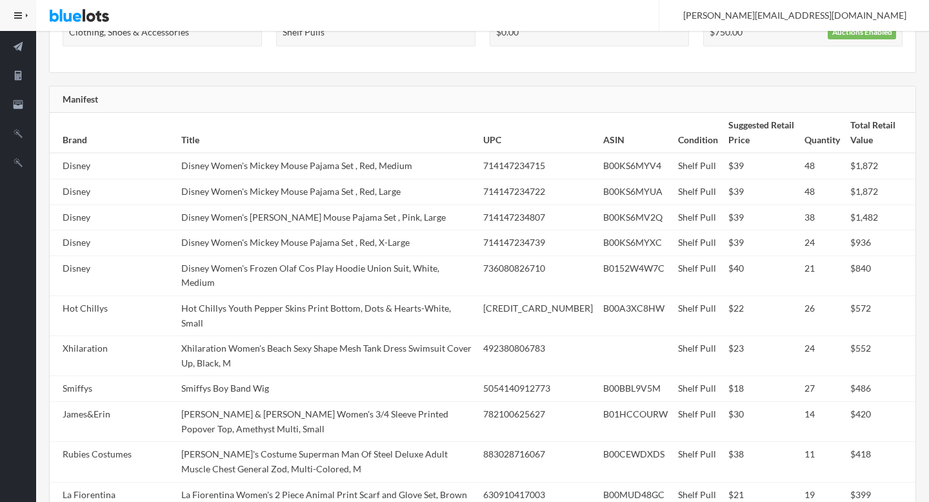
scroll to position [524, 0]
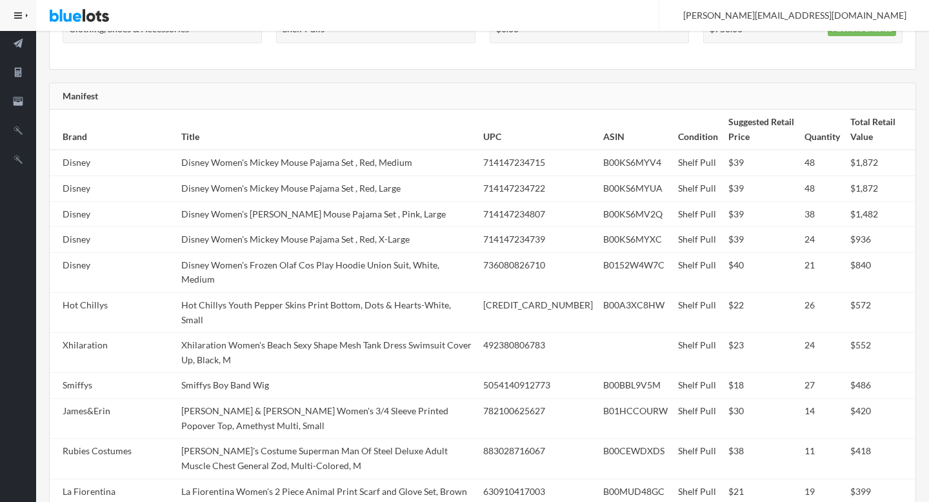
click at [355, 293] on td "Hot Chillys Youth Pepper Skins Print Bottom, Dots & Hearts-White, Small" at bounding box center [327, 313] width 303 height 40
copy td "Hearts"
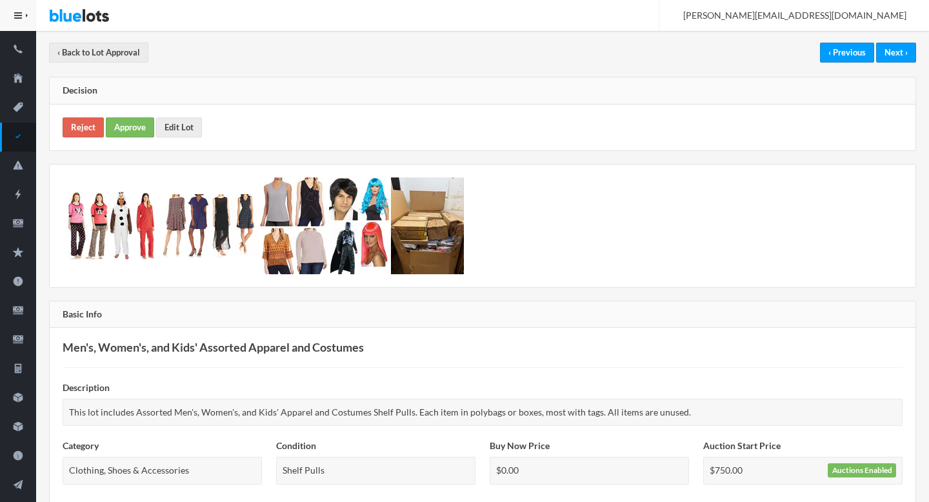
scroll to position [0, 0]
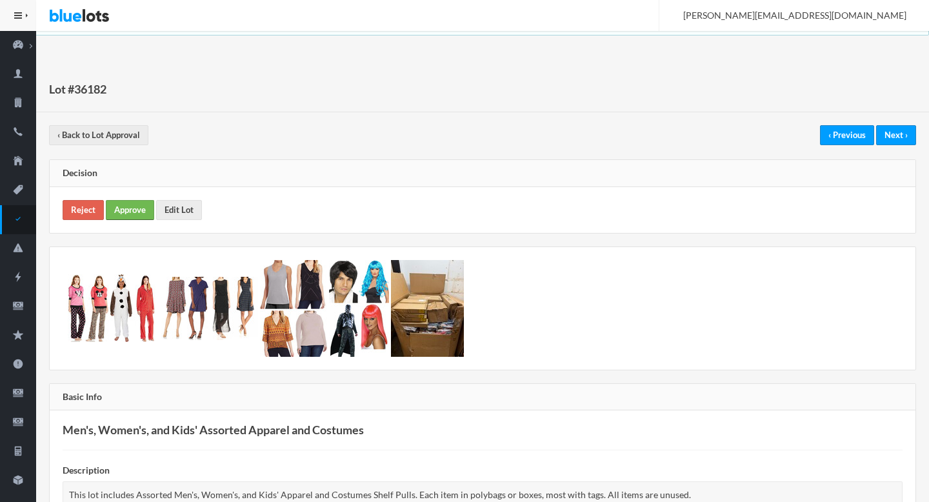
click at [139, 204] on link "Approve" at bounding box center [130, 210] width 48 height 20
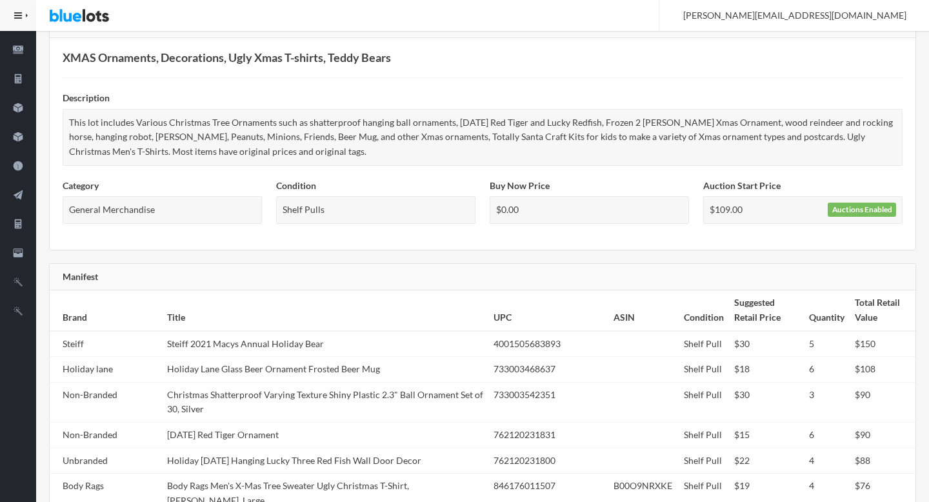
scroll to position [572, 0]
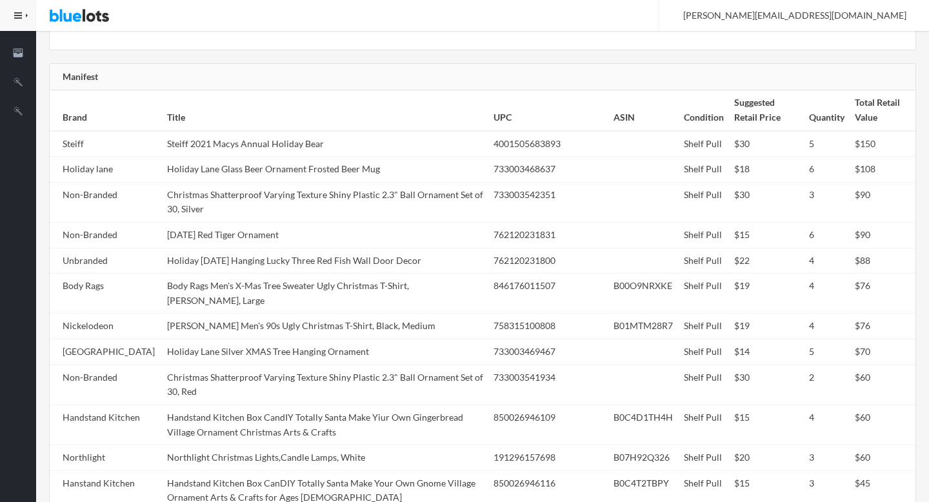
click at [463, 199] on td "Christmas Shatterproof Varying Texture Shiny Plastic 2.3" Ball Ornament Set of …" at bounding box center [325, 202] width 326 height 40
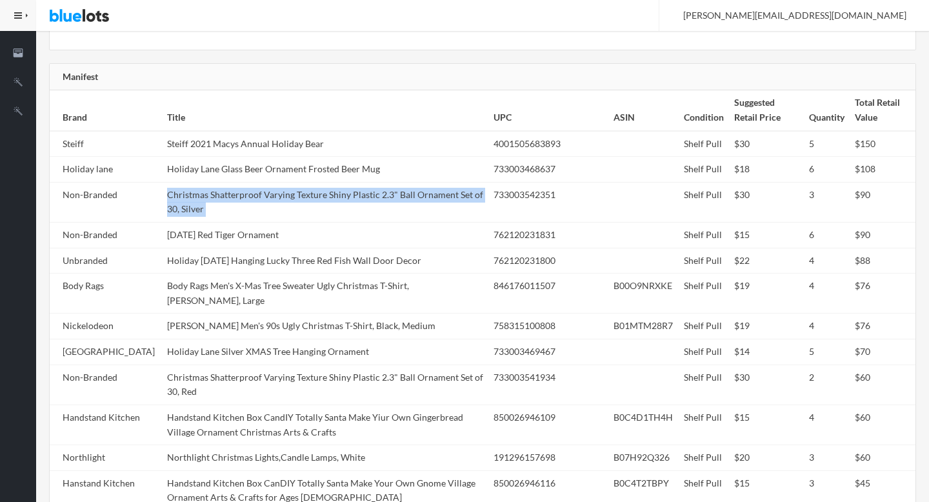
click at [463, 199] on td "Christmas Shatterproof Varying Texture Shiny Plastic 2.3" Ball Ornament Set of …" at bounding box center [325, 202] width 326 height 40
copy tr "Christmas Shatterproof Varying Texture Shiny Plastic 2.3" Ball Ornament Set of …"
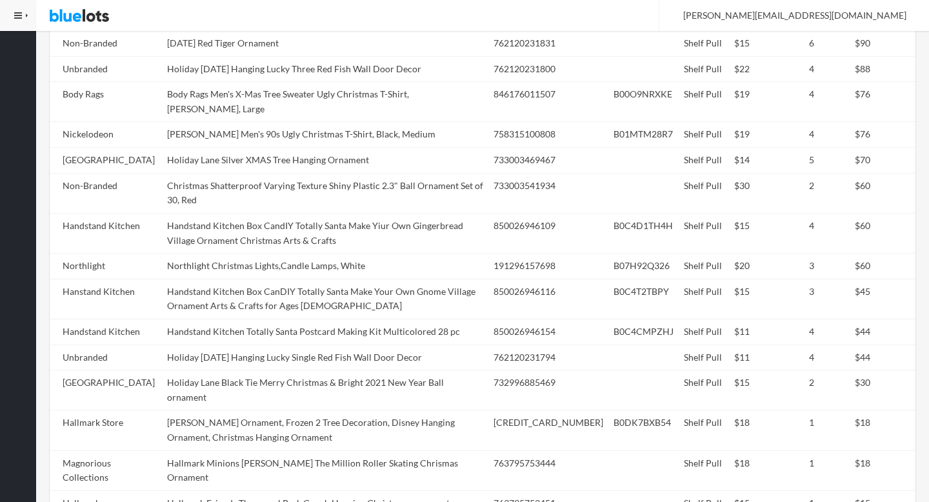
scroll to position [1057, 0]
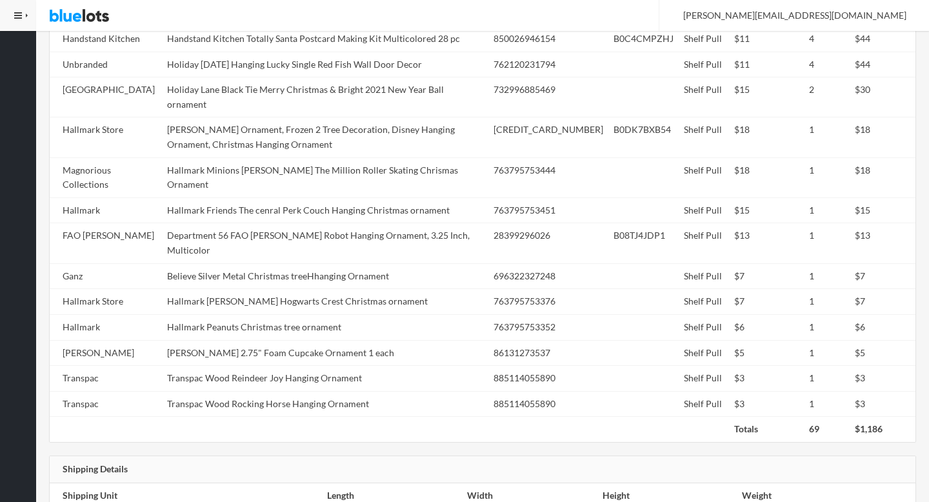
click at [463, 201] on tbody "Steiff Steiff 2021 Macys Annual Holiday Bear 4001505683893 Shelf Pull $30 5 $15…" at bounding box center [483, 32] width 866 height 770
click at [463, 223] on td "Department 56 FAO Schwarz Robot Hanging Ornament, 3.25 Inch, Multicolor" at bounding box center [325, 243] width 326 height 40
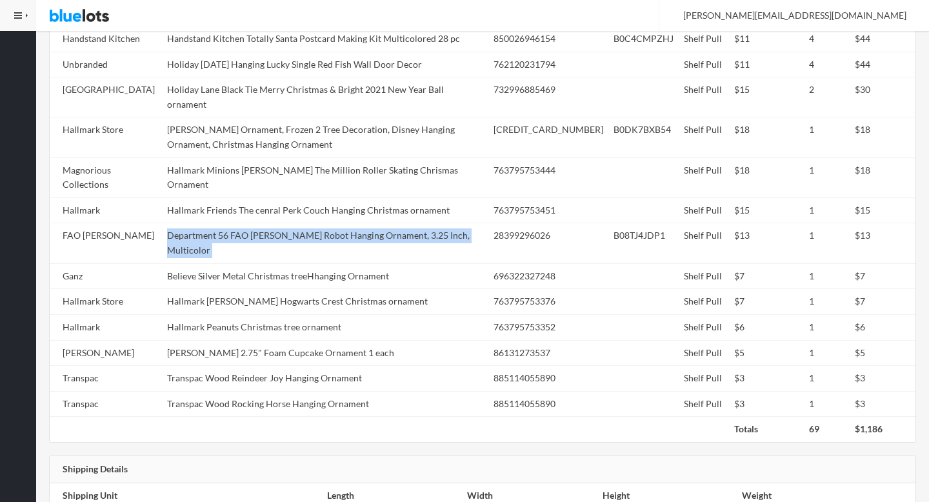
click at [463, 223] on td "Department 56 FAO Schwarz Robot Hanging Ornament, 3.25 Inch, Multicolor" at bounding box center [325, 243] width 326 height 40
copy tr "Department 56 FAO Schwarz Robot Hanging Ornament, 3.25 Inch, Multicolor"
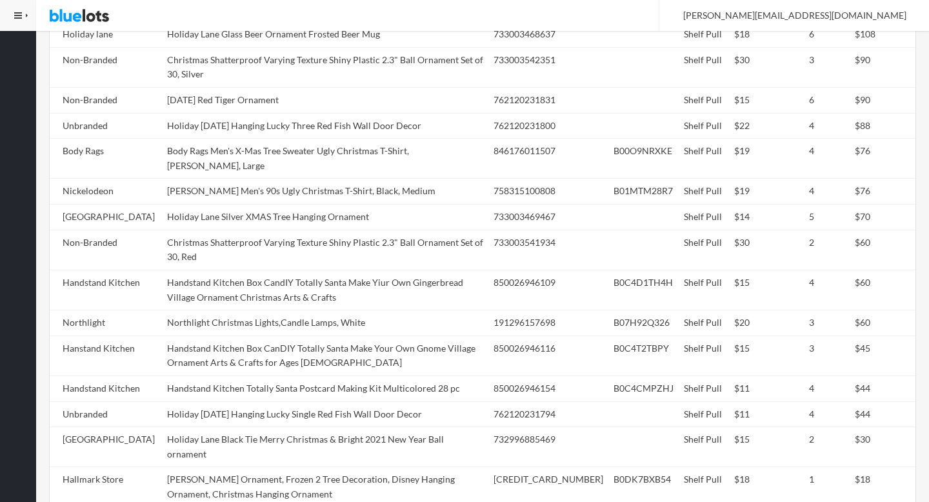
scroll to position [0, 0]
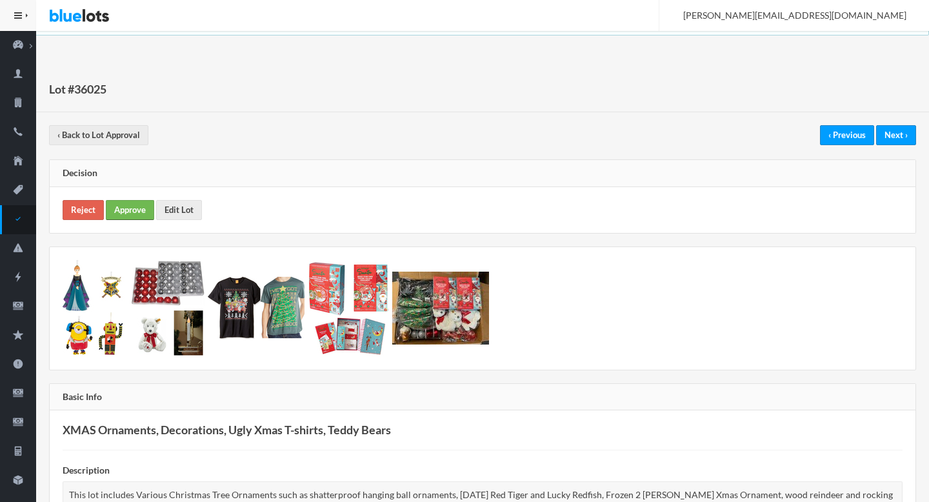
click at [137, 213] on link "Approve" at bounding box center [130, 210] width 48 height 20
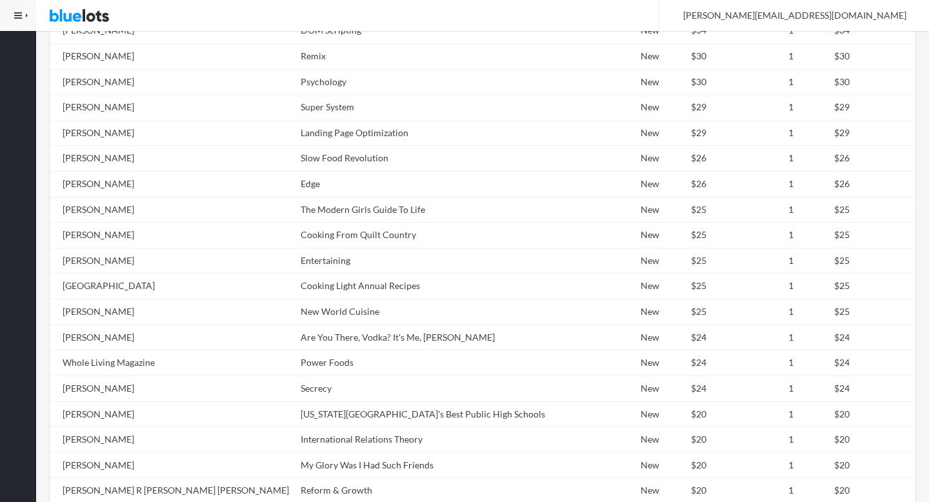
scroll to position [653, 0]
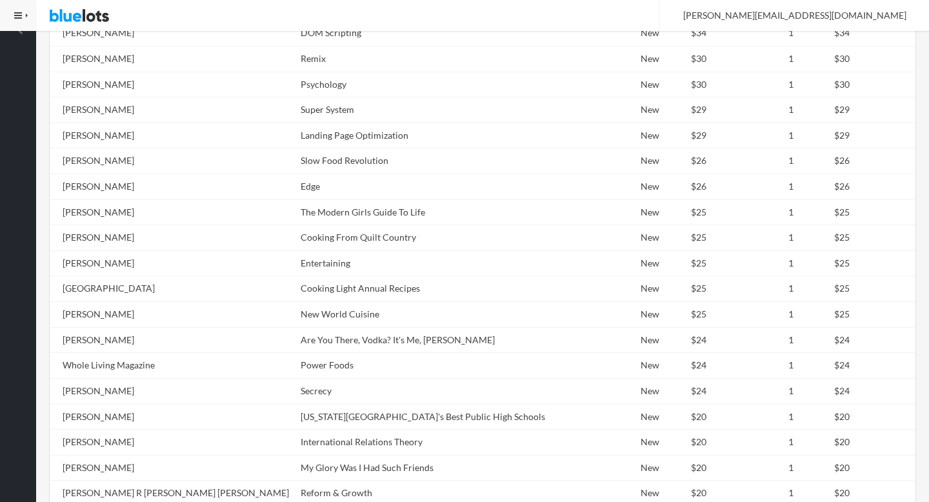
click at [308, 353] on td "Power Foods" at bounding box center [435, 366] width 280 height 26
copy td "Foods"
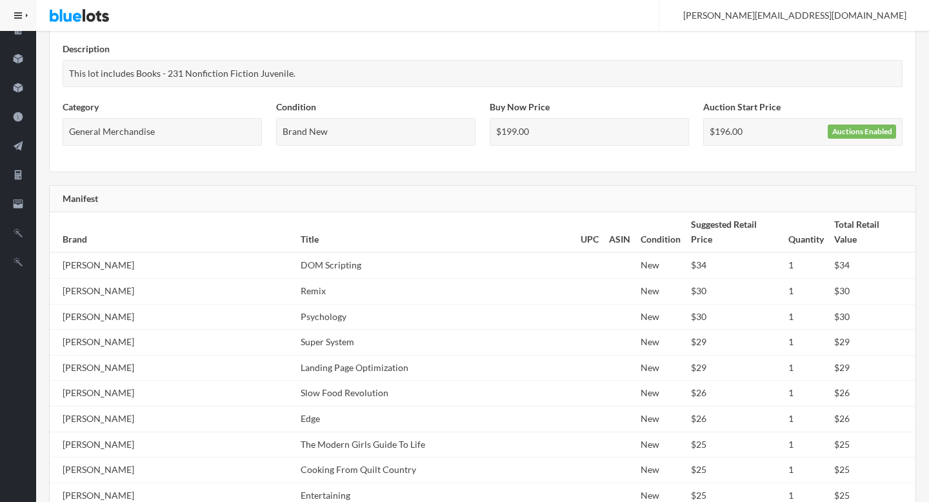
scroll to position [0, 0]
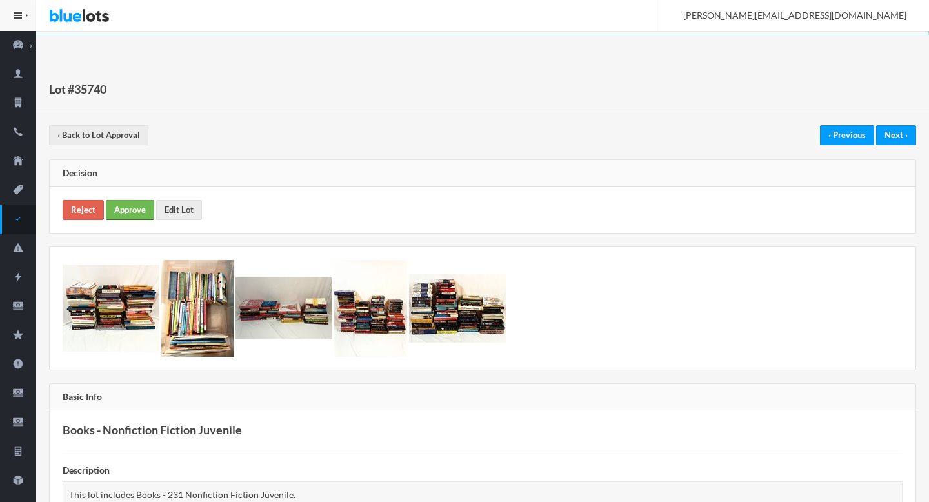
click at [146, 201] on link "Approve" at bounding box center [130, 210] width 48 height 20
click at [135, 216] on link "Approve" at bounding box center [130, 210] width 48 height 20
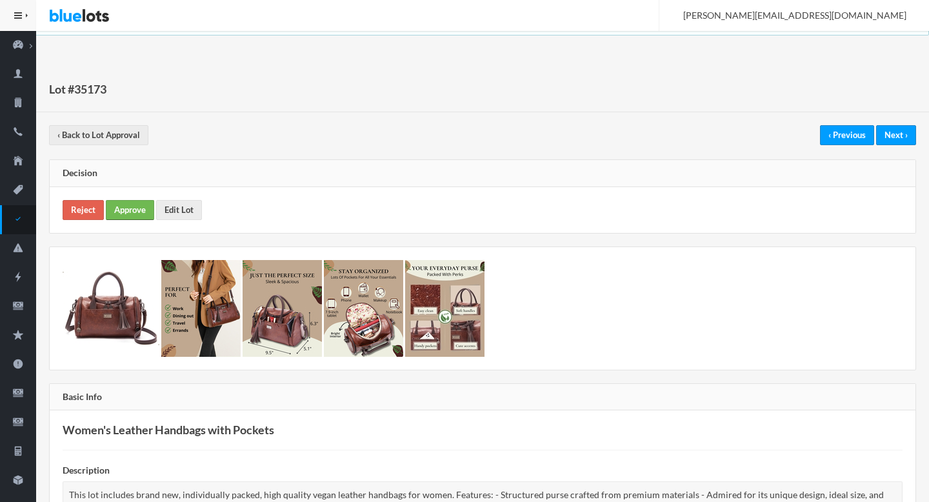
click at [133, 203] on link "Approve" at bounding box center [130, 210] width 48 height 20
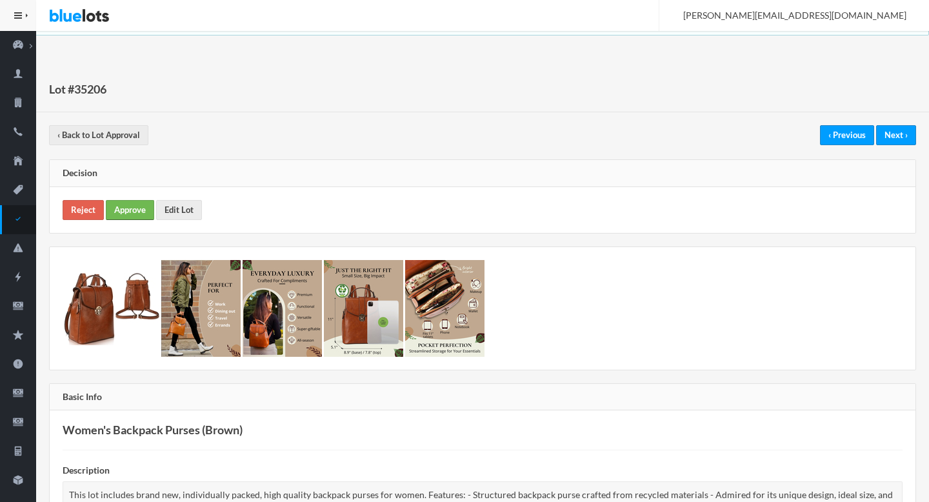
click at [138, 205] on link "Approve" at bounding box center [130, 210] width 48 height 20
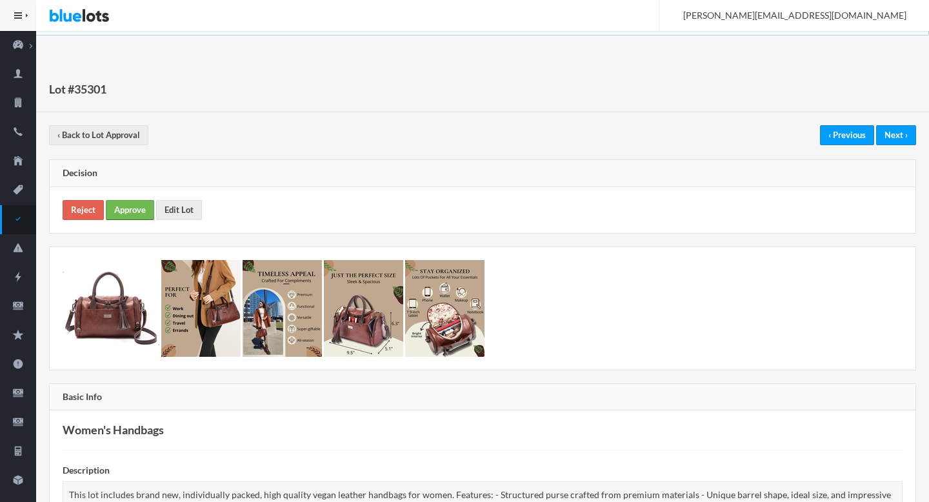
click at [137, 204] on link "Approve" at bounding box center [130, 210] width 48 height 20
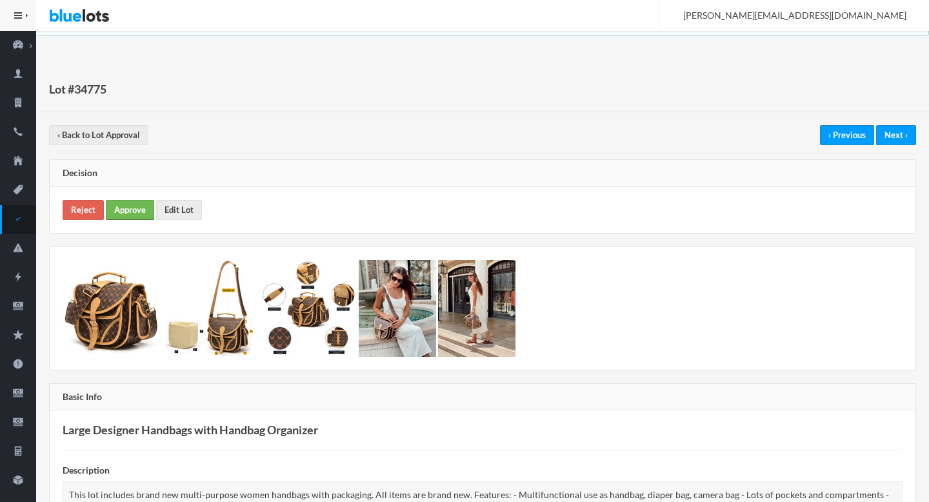
click at [134, 205] on link "Approve" at bounding box center [130, 210] width 48 height 20
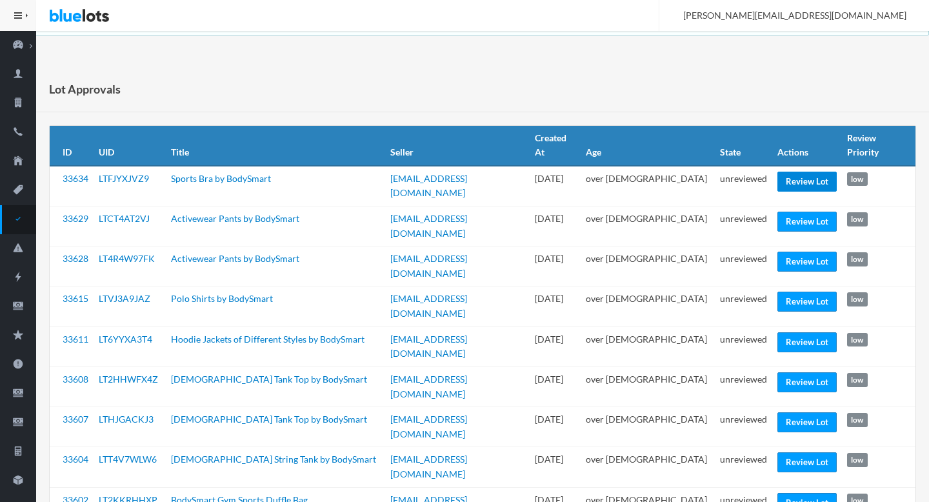
click at [809, 172] on link "Review Lot" at bounding box center [806, 182] width 59 height 20
click at [794, 252] on link "Review Lot" at bounding box center [806, 262] width 59 height 20
click at [793, 292] on link "Review Lot" at bounding box center [806, 302] width 59 height 20
click at [812, 372] on link "Review Lot" at bounding box center [806, 382] width 59 height 20
click at [790, 493] on link "Review Lot" at bounding box center [806, 503] width 59 height 20
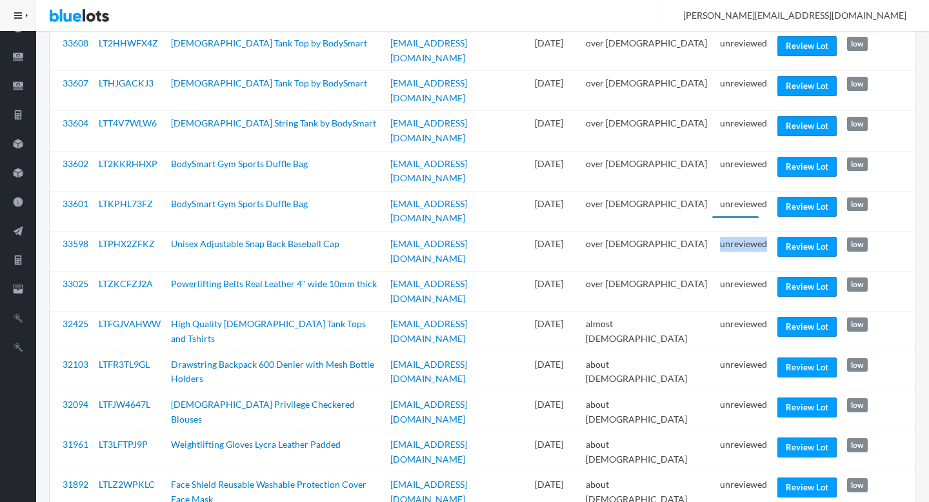
scroll to position [350, 0]
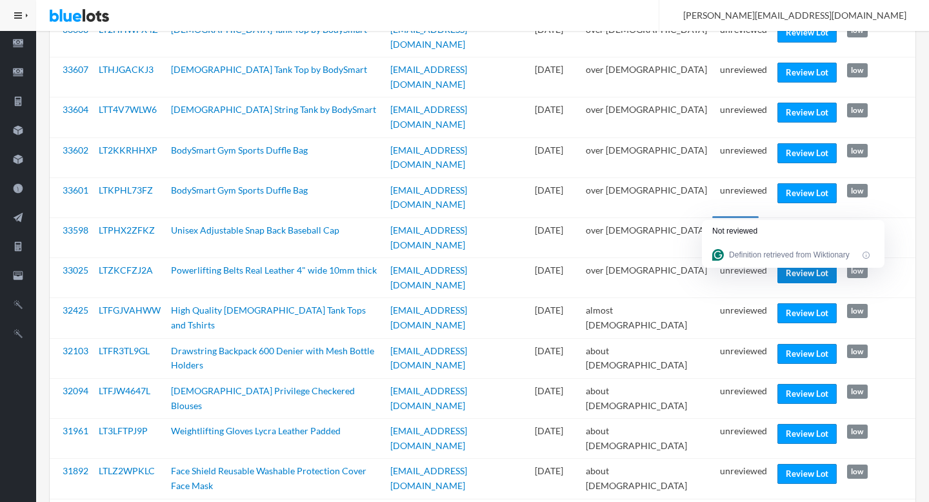
click at [794, 263] on link "Review Lot" at bounding box center [806, 273] width 59 height 20
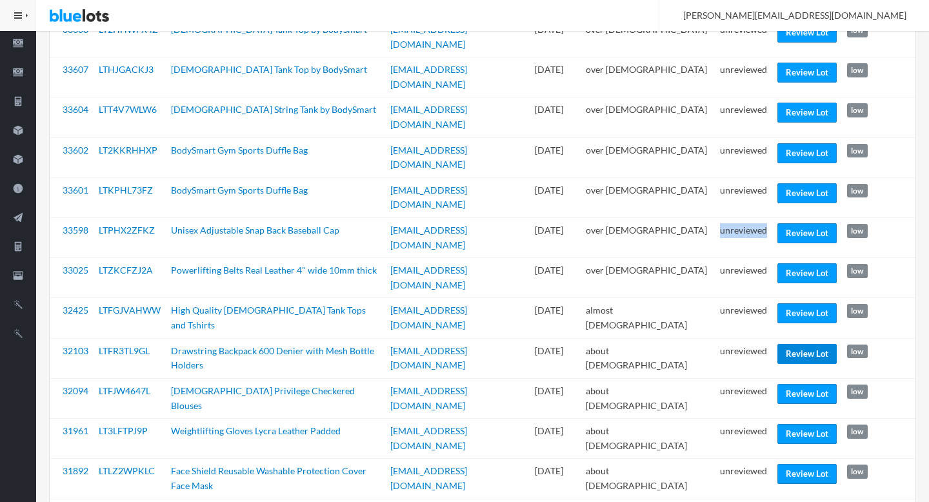
click at [804, 344] on link "Review Lot" at bounding box center [806, 354] width 59 height 20
click at [802, 424] on link "Review Lot" at bounding box center [806, 434] width 59 height 20
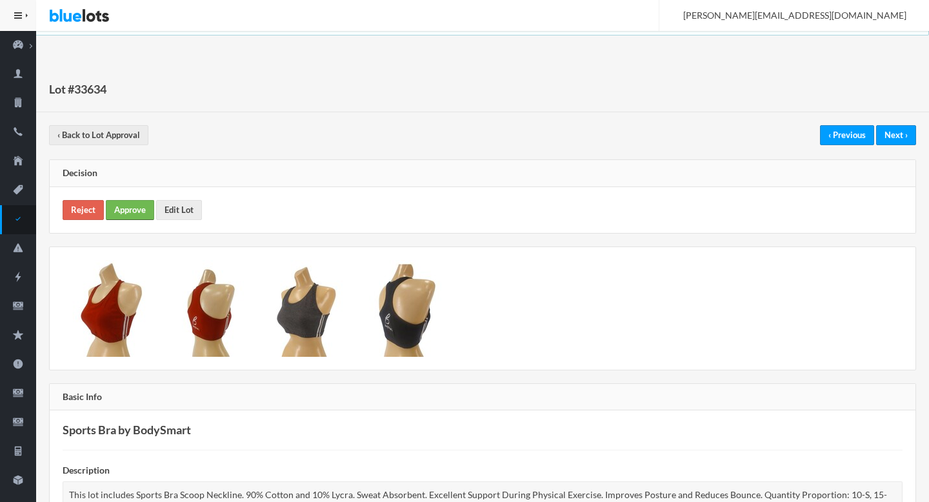
click at [133, 201] on link "Approve" at bounding box center [130, 210] width 48 height 20
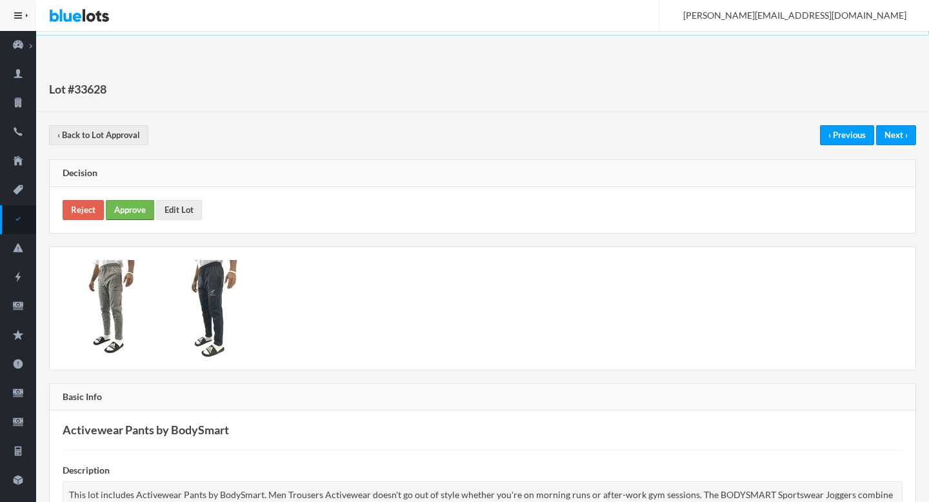
click at [121, 214] on link "Approve" at bounding box center [130, 210] width 48 height 20
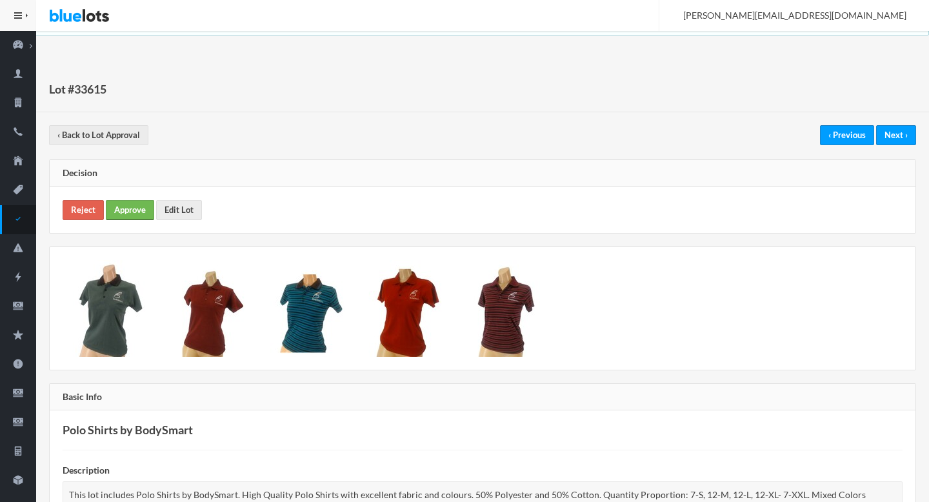
click at [128, 208] on link "Approve" at bounding box center [130, 210] width 48 height 20
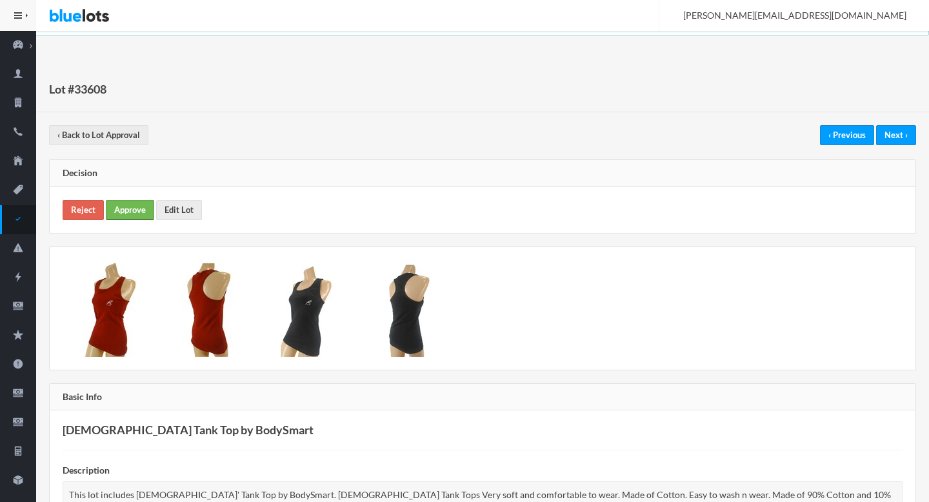
click at [132, 204] on link "Approve" at bounding box center [130, 210] width 48 height 20
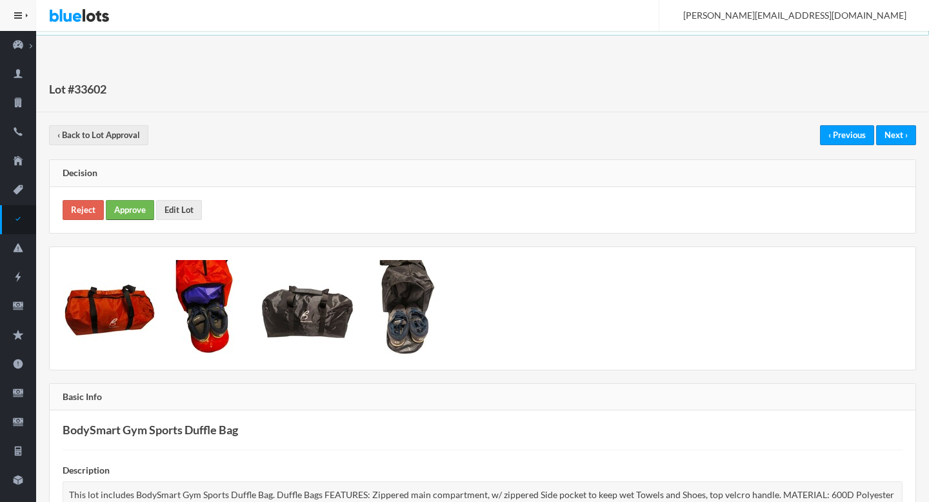
click at [137, 213] on link "Approve" at bounding box center [130, 210] width 48 height 20
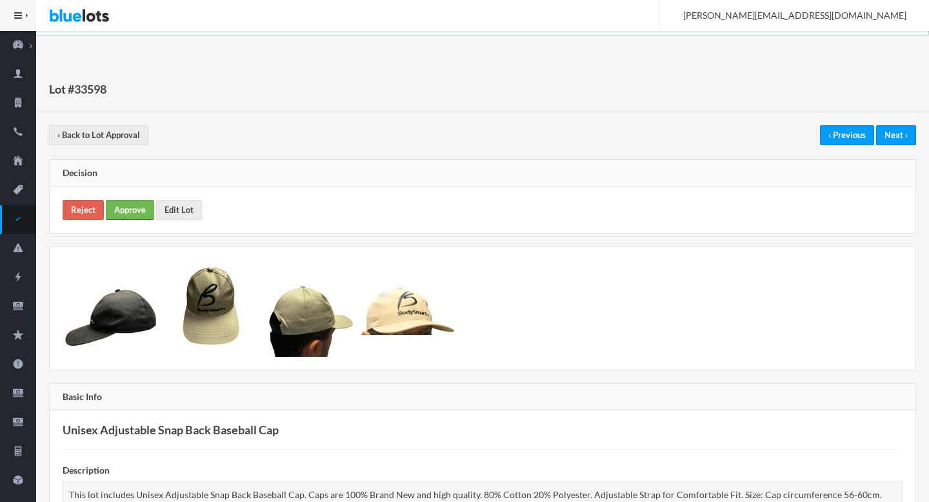
click at [142, 213] on link "Approve" at bounding box center [130, 210] width 48 height 20
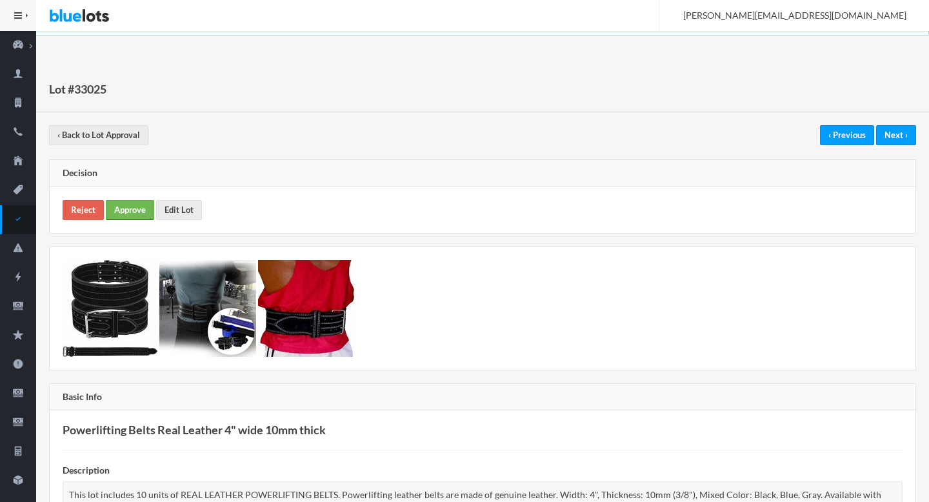
click at [129, 215] on link "Approve" at bounding box center [130, 210] width 48 height 20
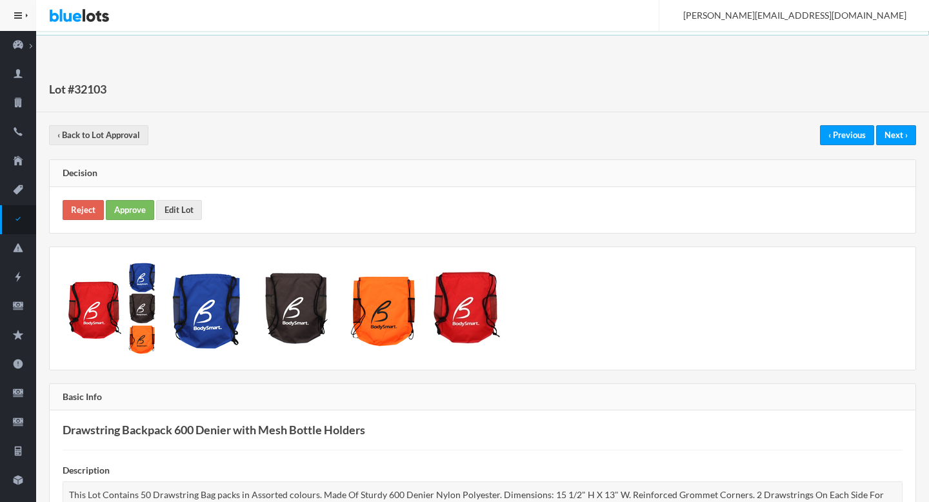
click at [128, 222] on div "Reject Approve Edit Lot" at bounding box center [483, 210] width 866 height 46
click at [128, 201] on link "Approve" at bounding box center [130, 210] width 48 height 20
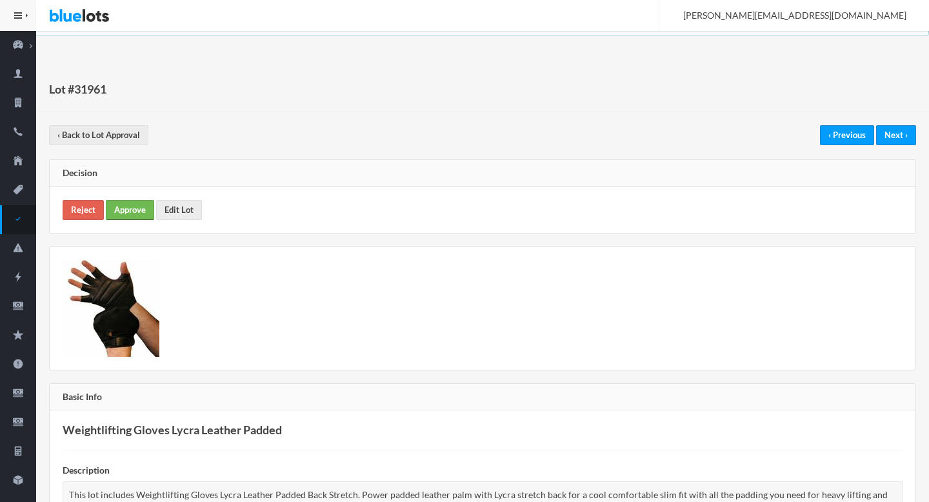
click at [125, 203] on link "Approve" at bounding box center [130, 210] width 48 height 20
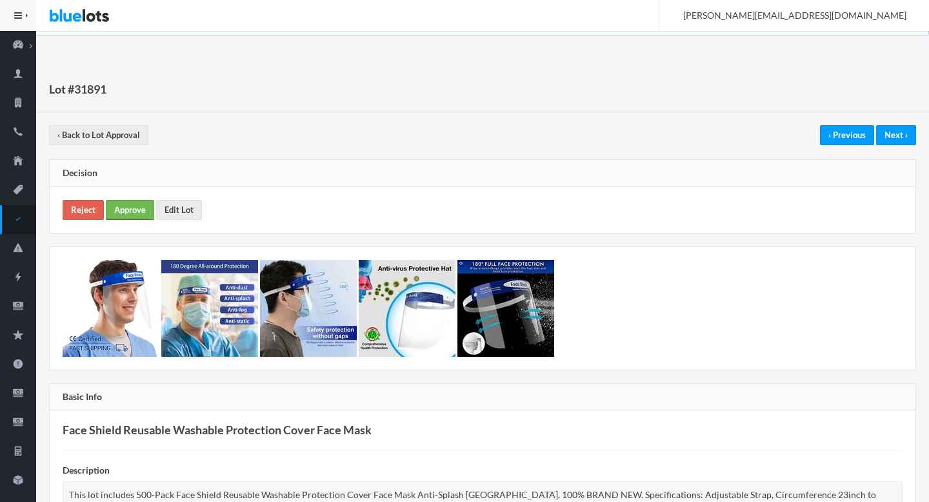
click at [137, 204] on link "Approve" at bounding box center [130, 210] width 48 height 20
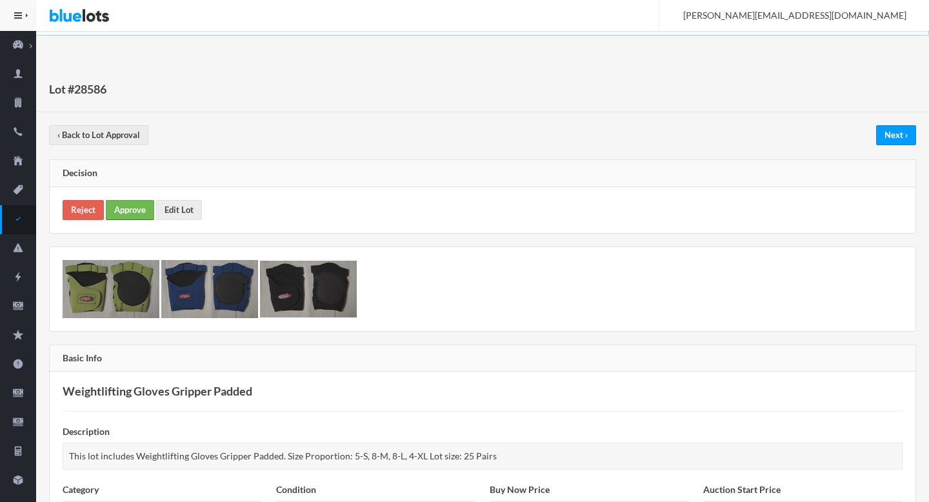
click at [138, 204] on link "Approve" at bounding box center [130, 210] width 48 height 20
